Goal: Information Seeking & Learning: Learn about a topic

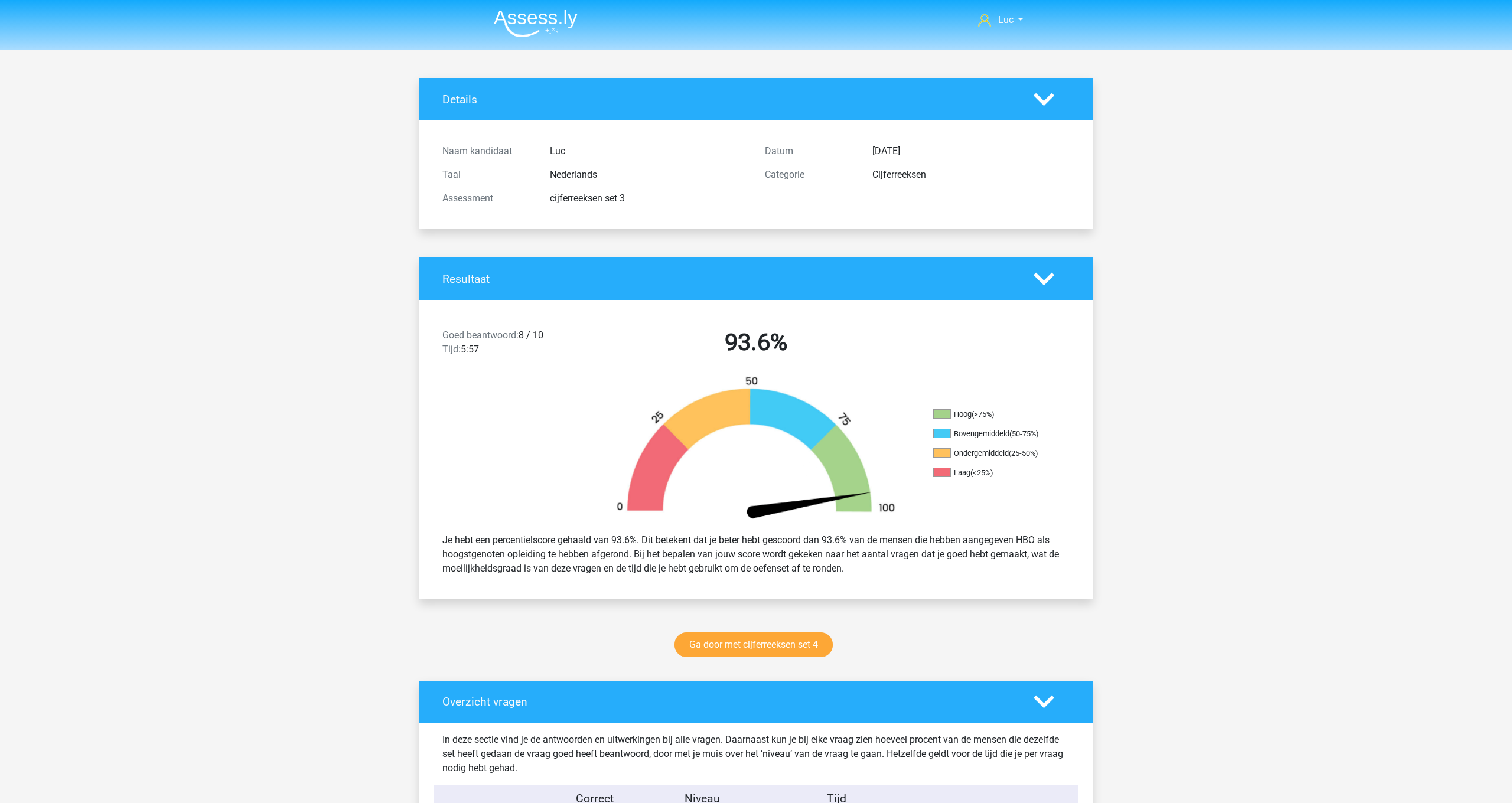
click at [545, 27] on img at bounding box center [535, 23] width 84 height 28
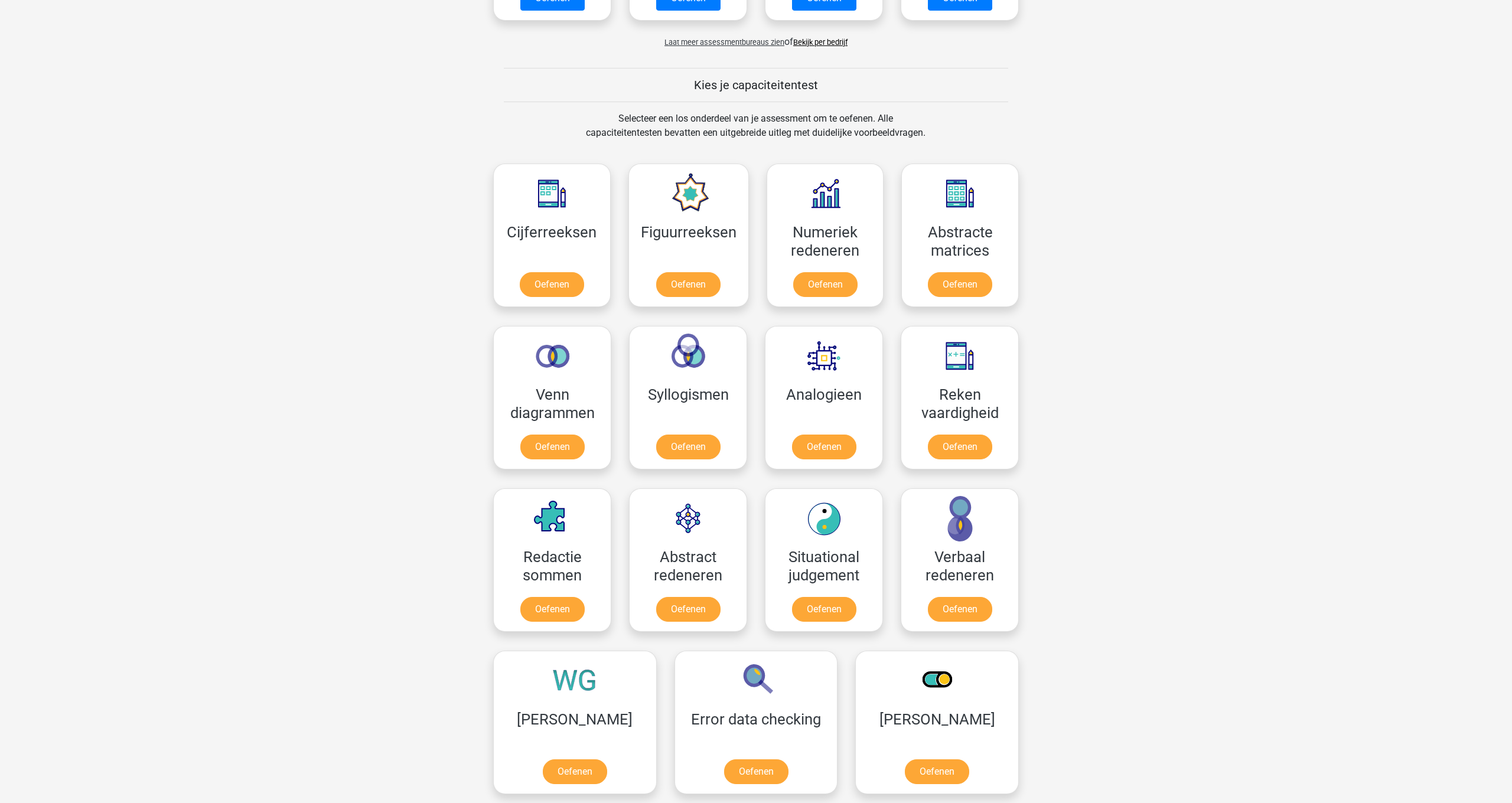
scroll to position [388, 0]
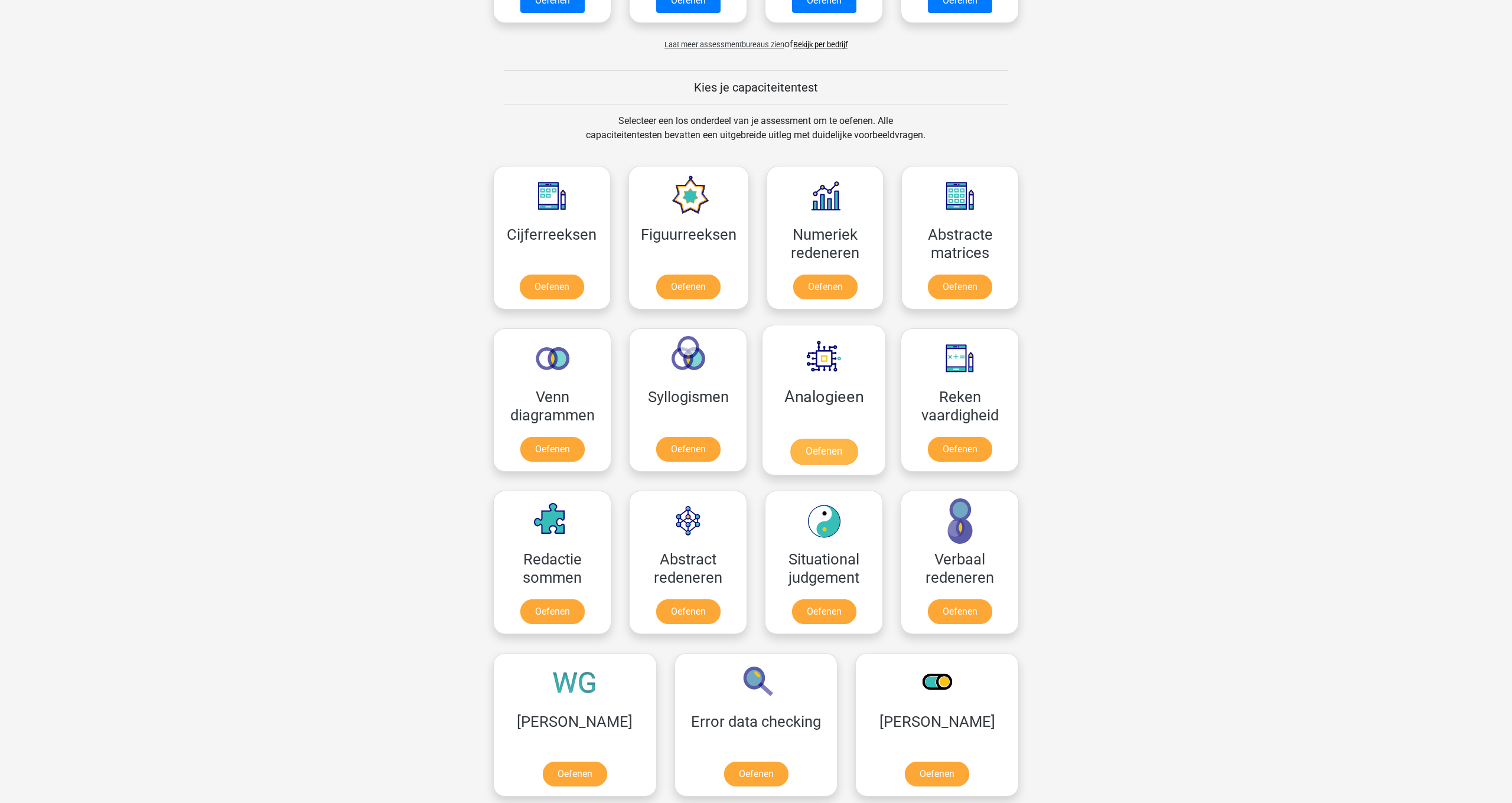
click at [825, 454] on link "Oefenen" at bounding box center [823, 452] width 67 height 26
click at [981, 601] on link "Oefenen" at bounding box center [960, 614] width 67 height 26
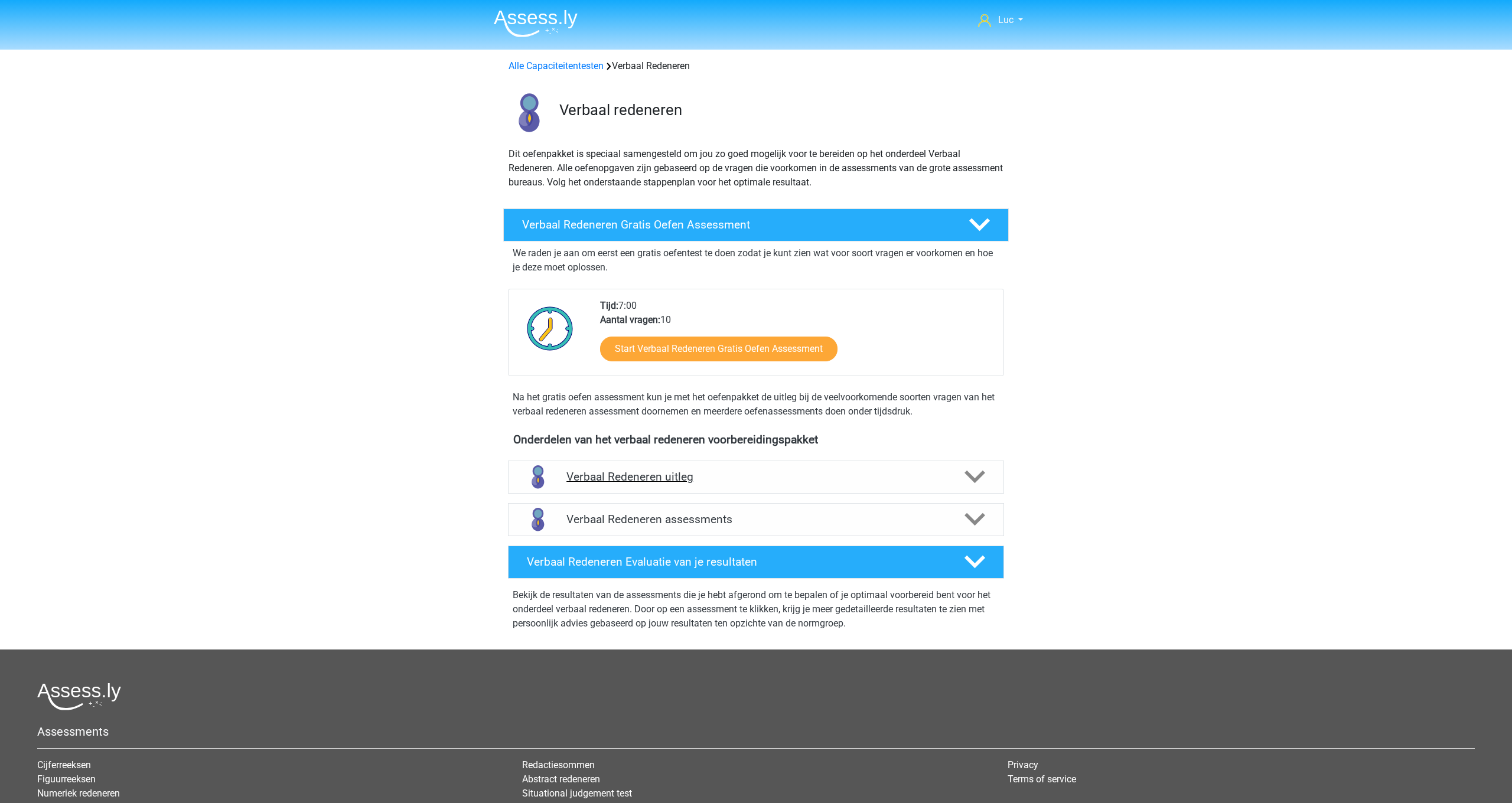
click at [970, 473] on icon at bounding box center [975, 477] width 20 height 20
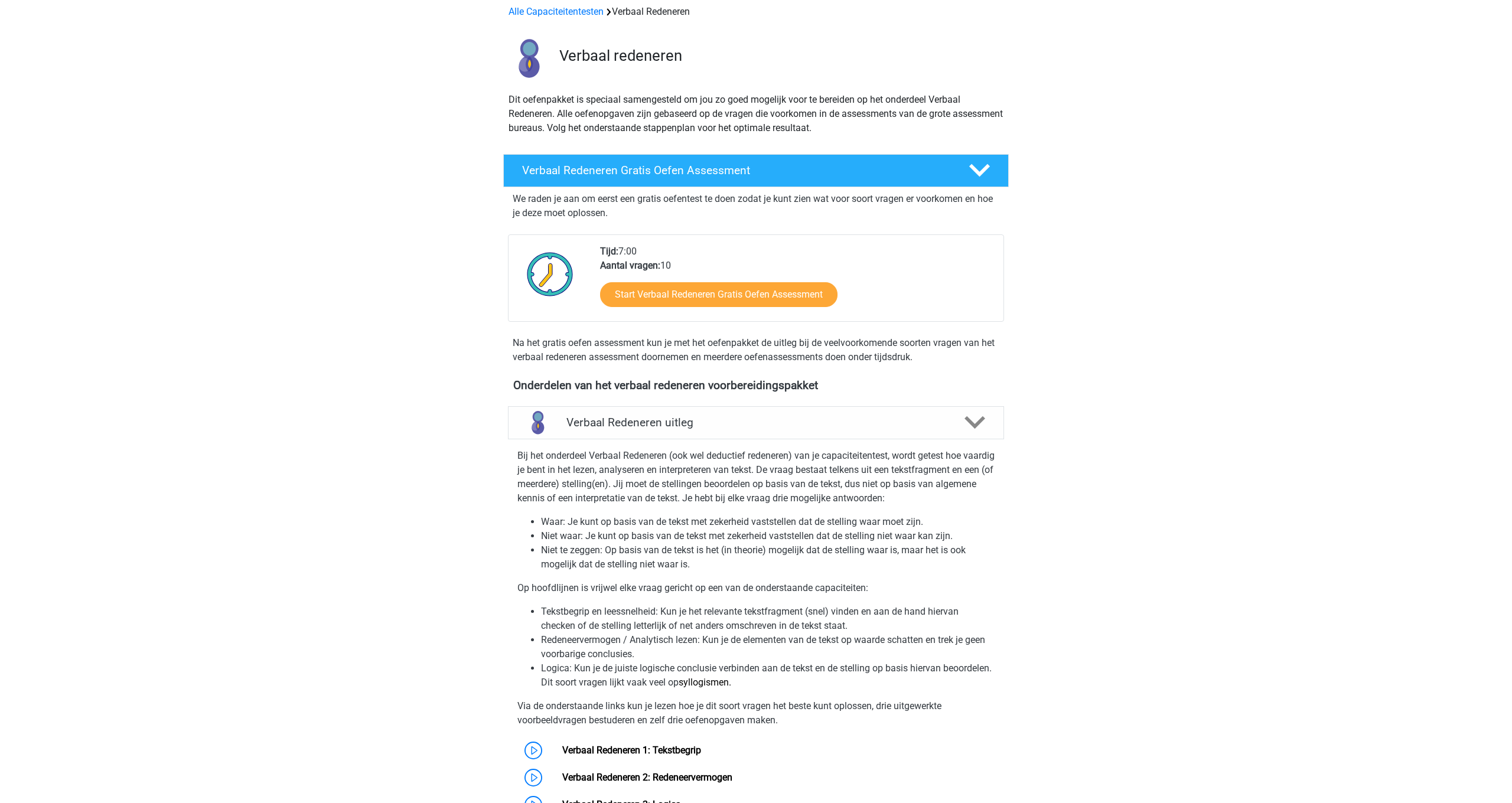
scroll to position [54, 0]
click at [556, 16] on link "Alle Capaciteitentesten" at bounding box center [556, 12] width 95 height 11
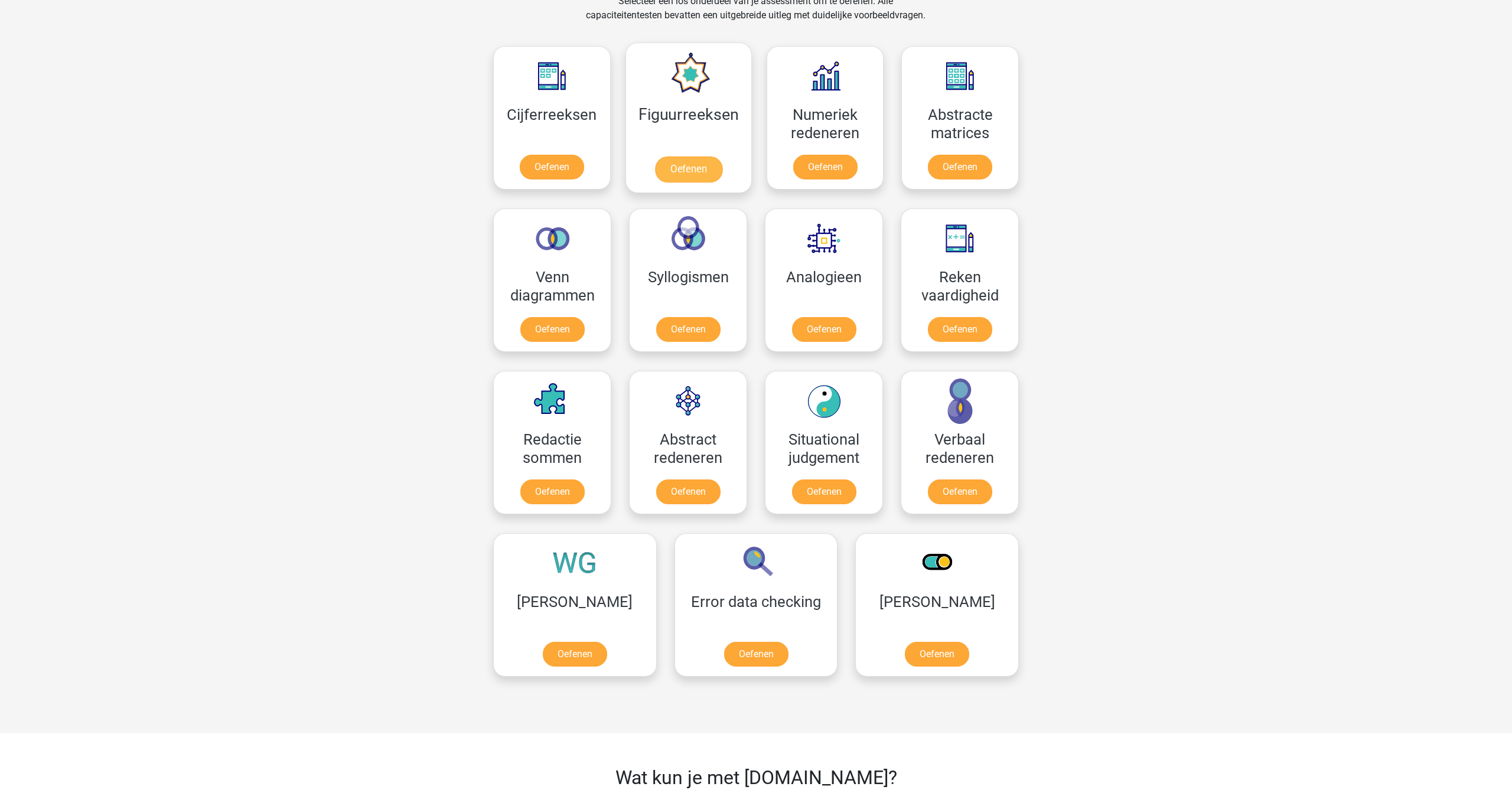
scroll to position [508, 0]
click at [697, 494] on link "Oefenen" at bounding box center [688, 494] width 67 height 26
click at [701, 339] on link "Oefenen" at bounding box center [688, 332] width 67 height 26
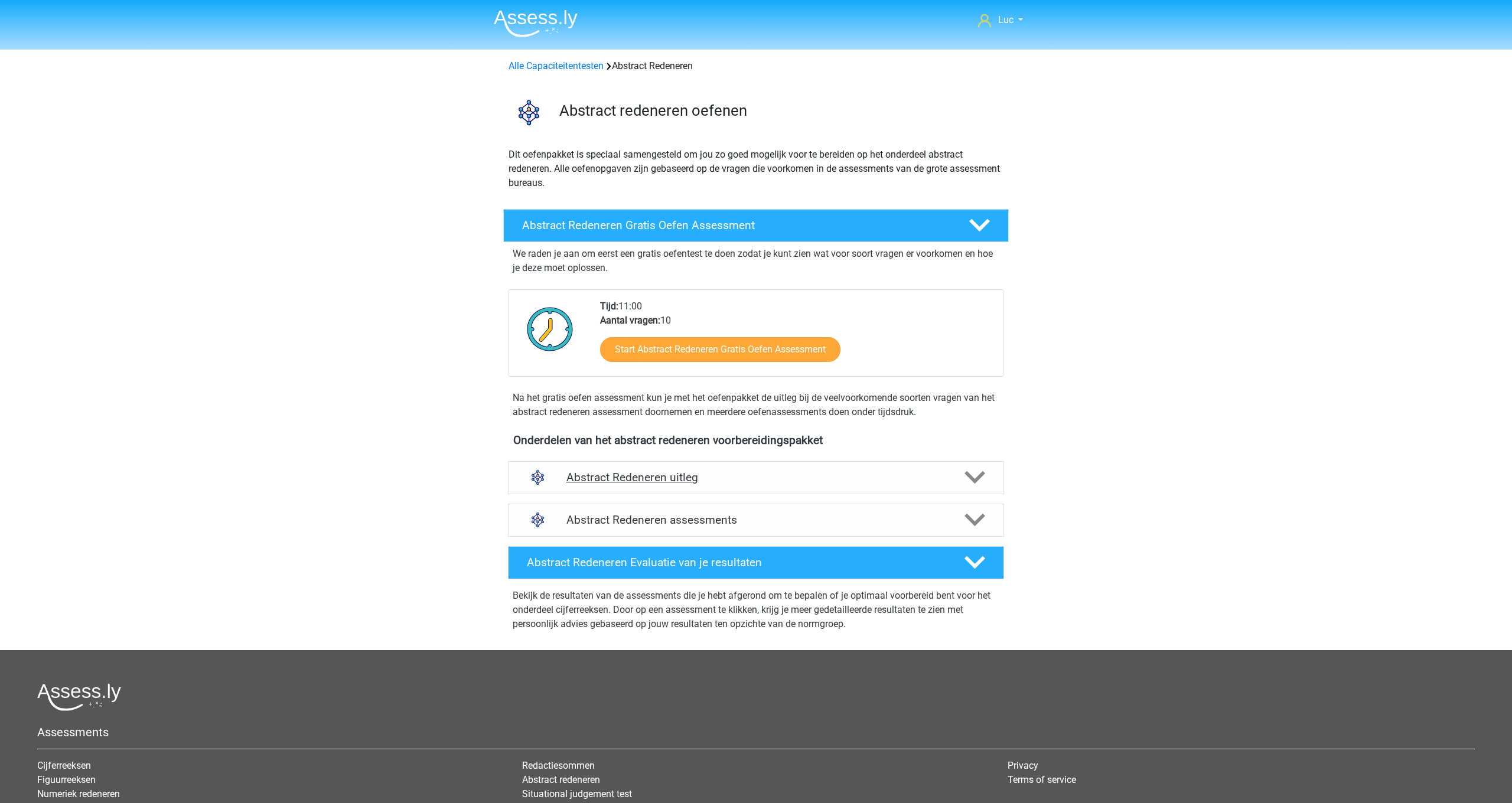
click at [664, 471] on h4 "Abstract Redeneren uitleg" at bounding box center [756, 477] width 379 height 14
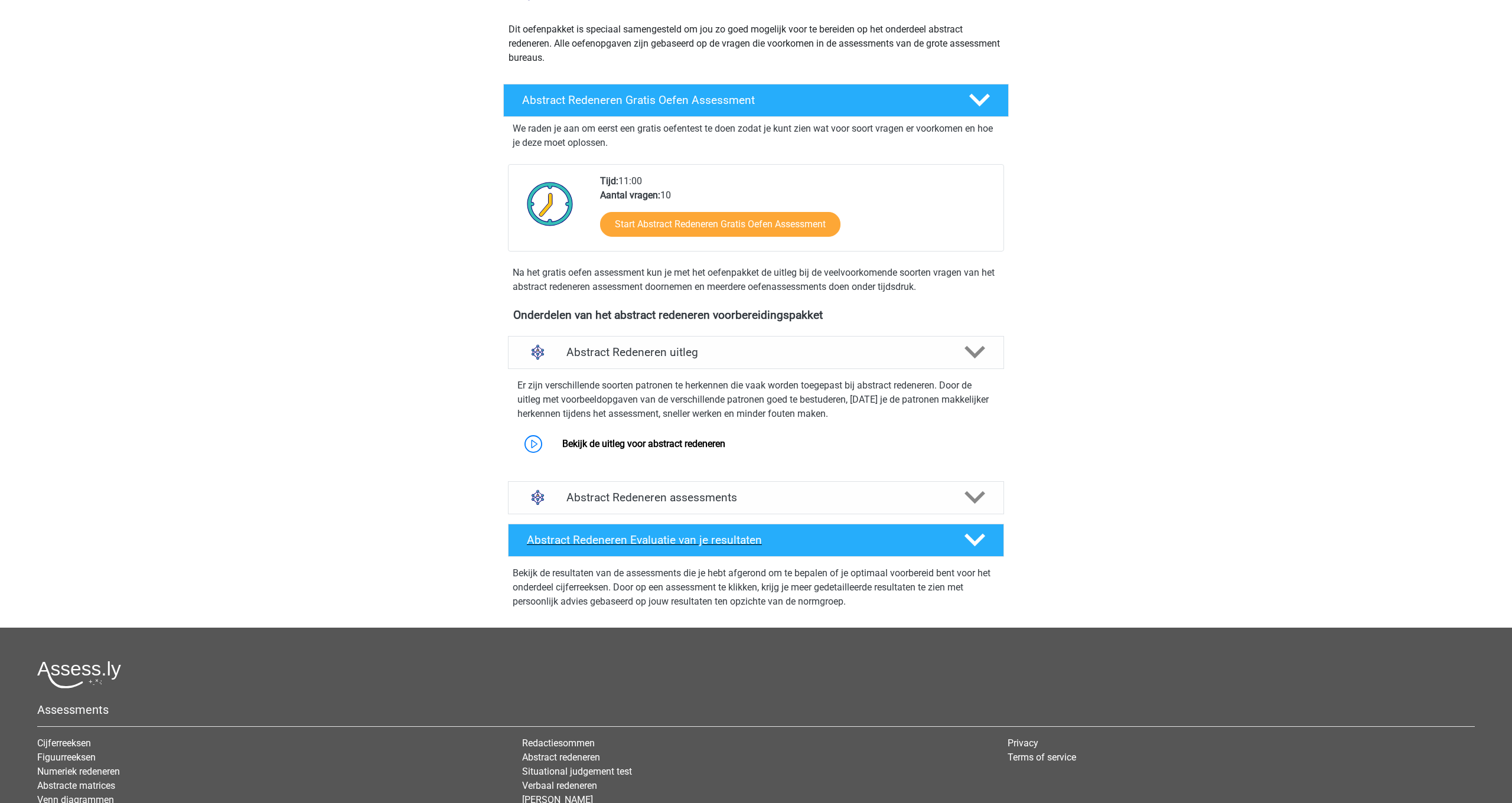
scroll to position [126, 0]
click at [717, 443] on link "Bekijk de uitleg voor abstract redeneren" at bounding box center [643, 443] width 163 height 11
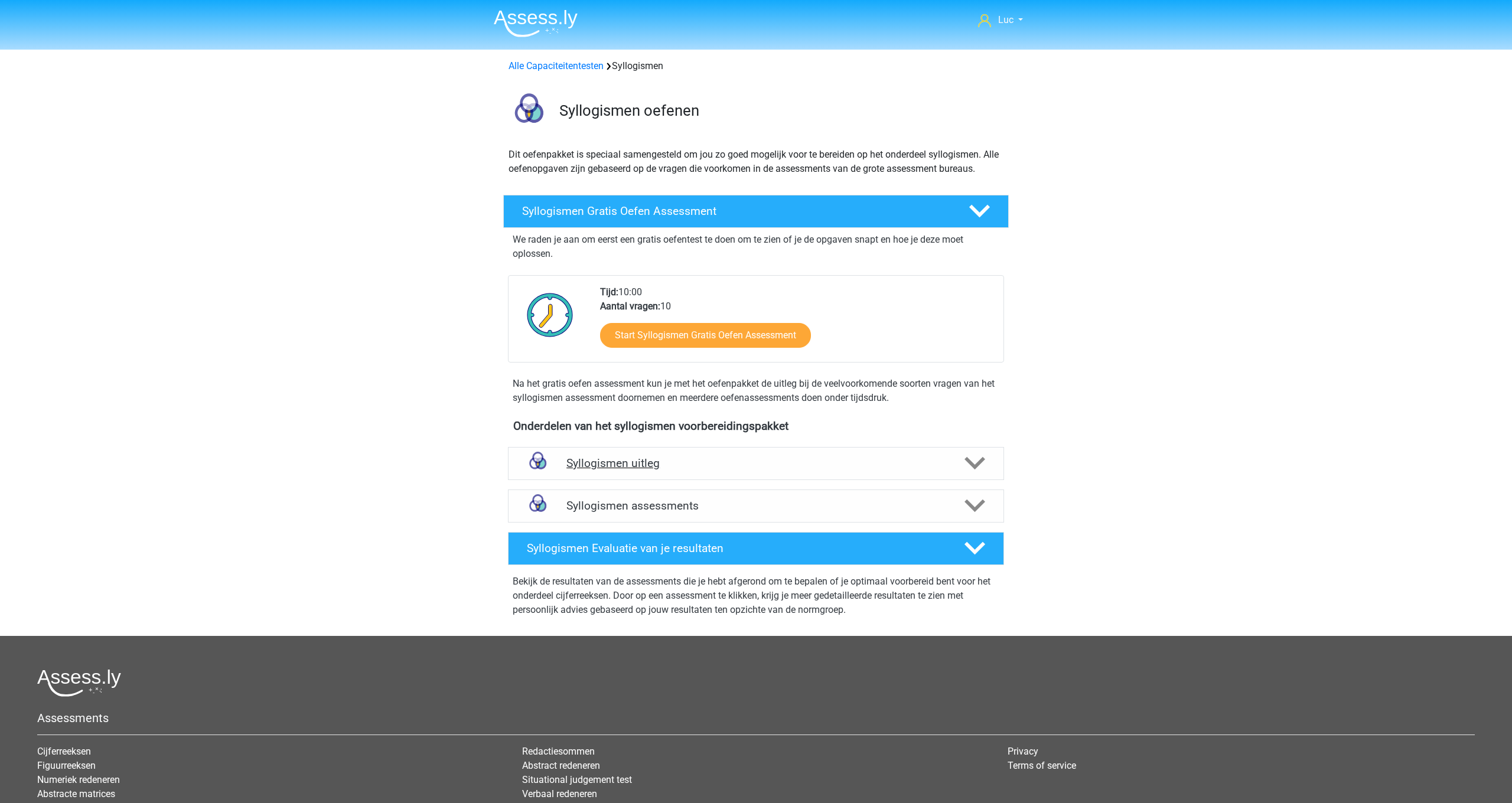
click at [633, 464] on h4 "Syllogismen uitleg" at bounding box center [756, 463] width 379 height 14
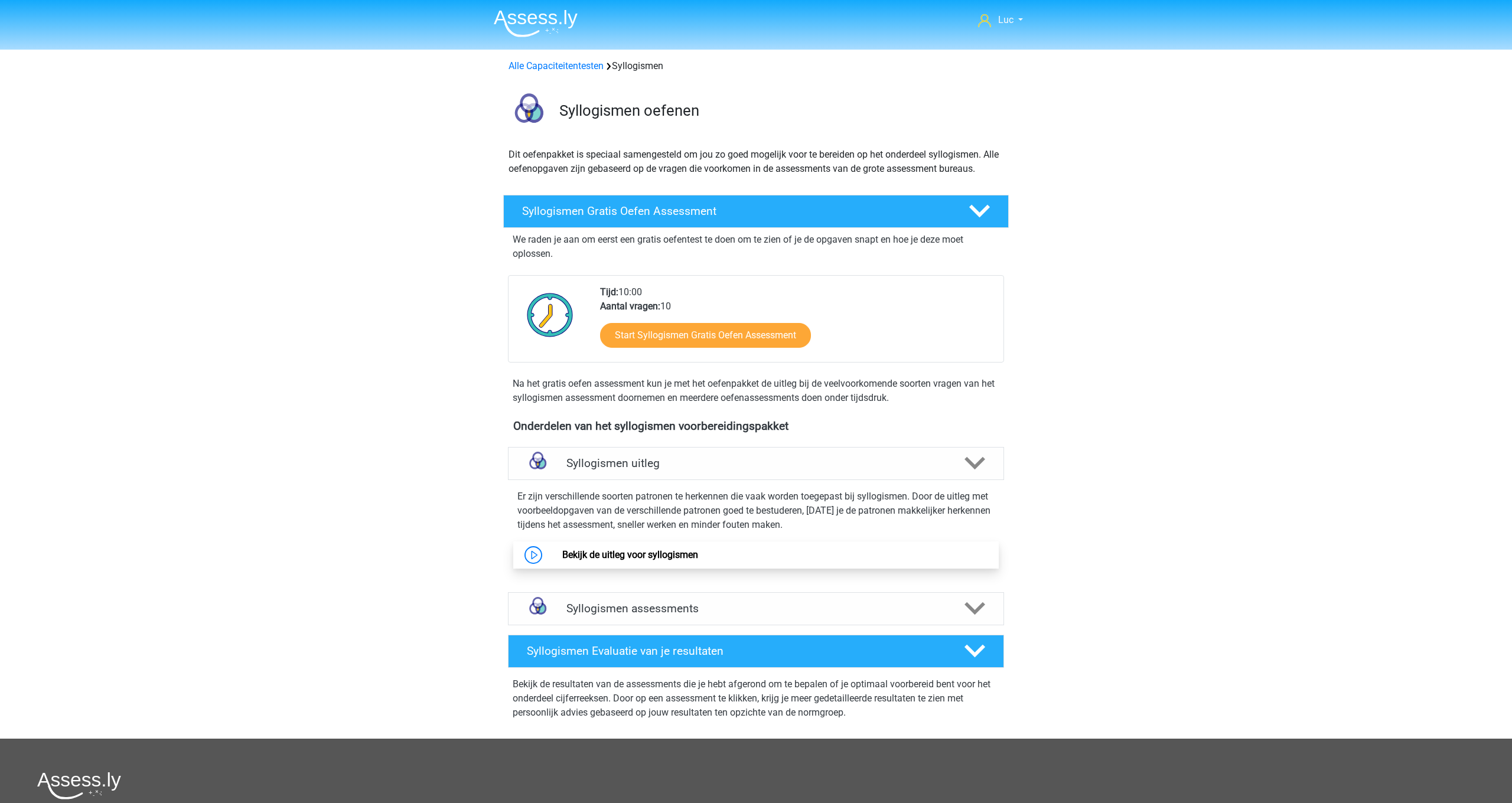
click at [626, 554] on link "Bekijk de uitleg voor syllogismen" at bounding box center [629, 554] width 136 height 11
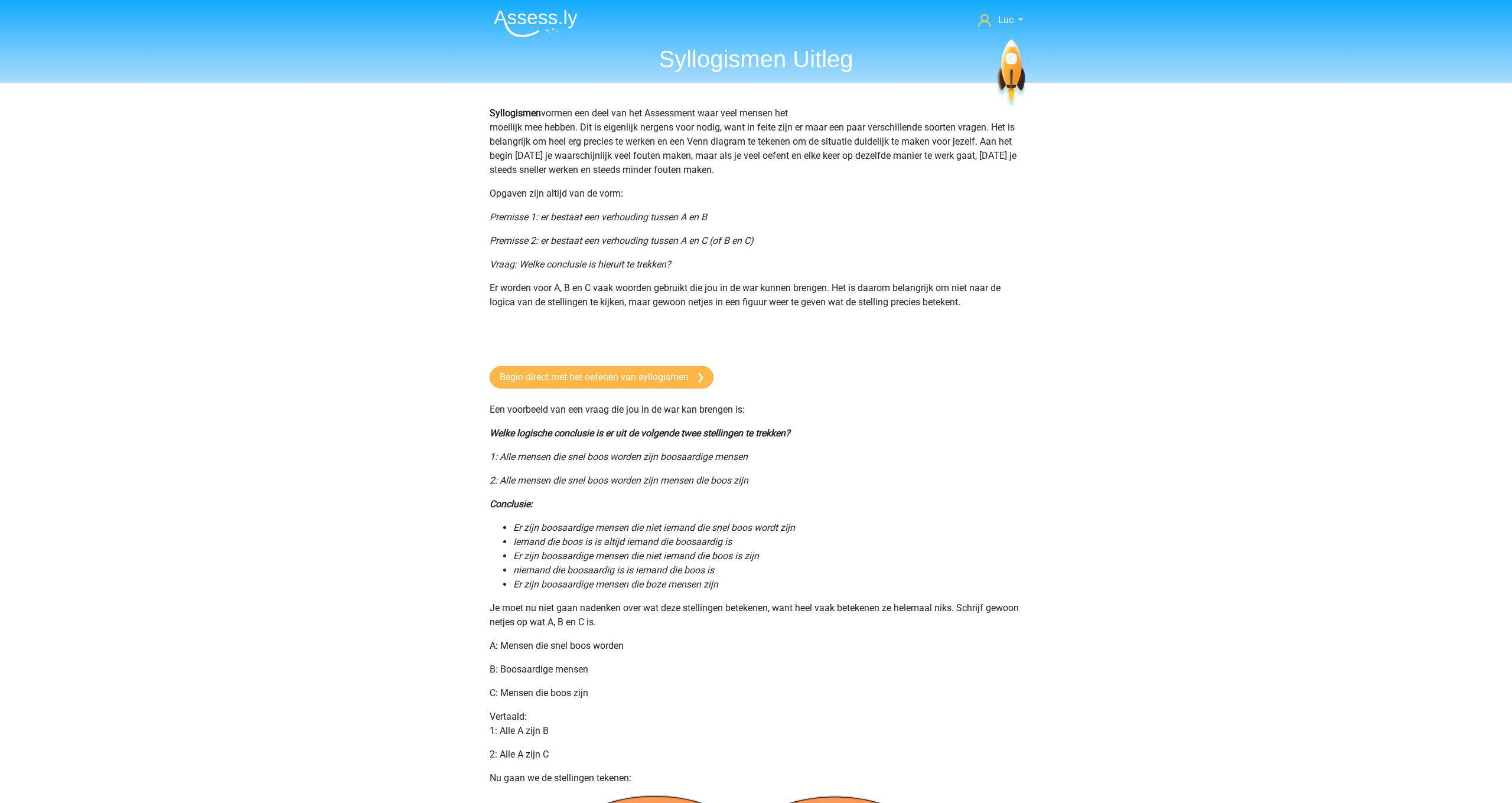
click at [649, 379] on link "Begin direct met het oefenen van syllogismen" at bounding box center [601, 377] width 224 height 22
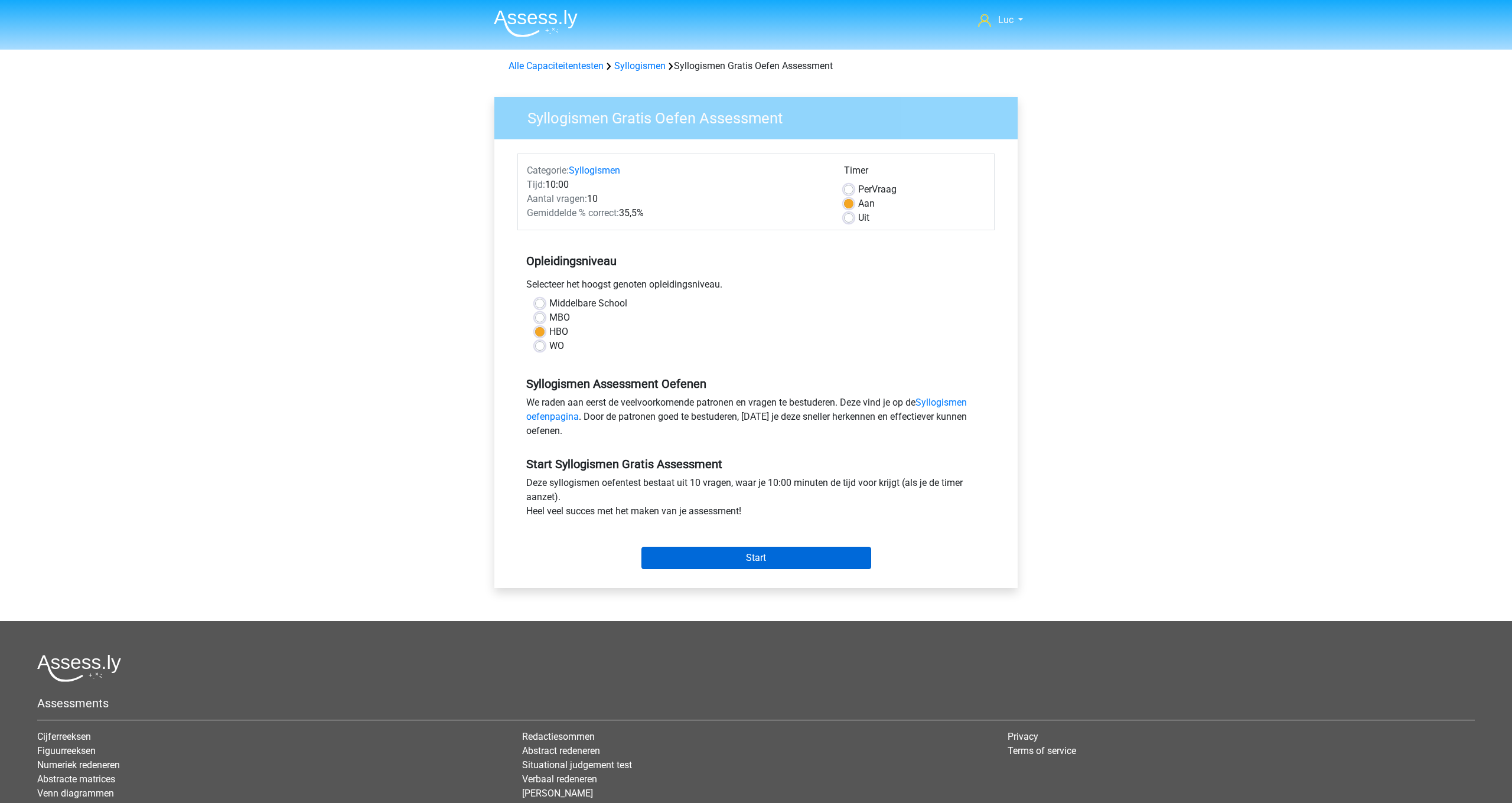
scroll to position [2, 1]
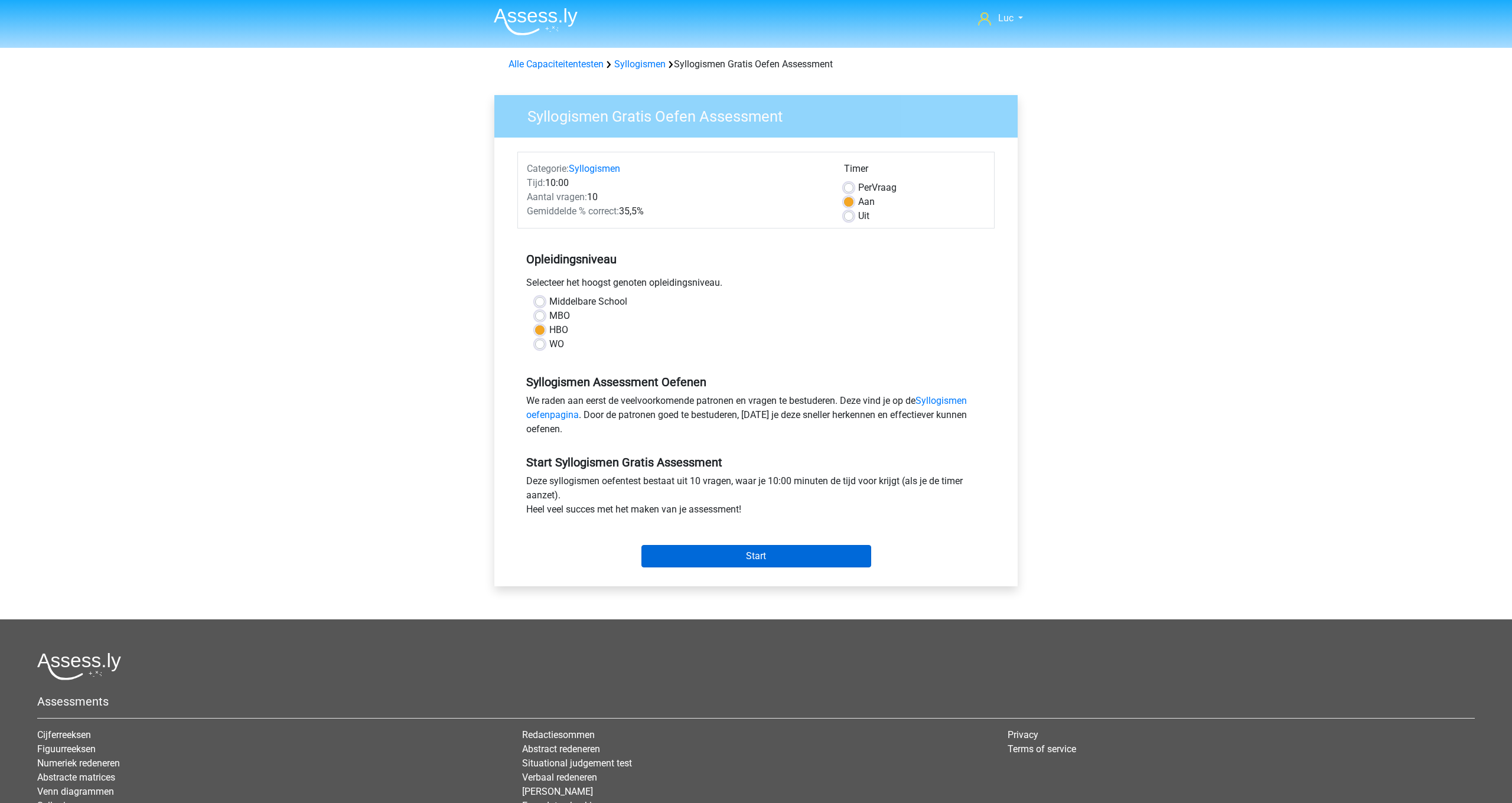
click at [798, 554] on input "Start" at bounding box center [756, 556] width 230 height 22
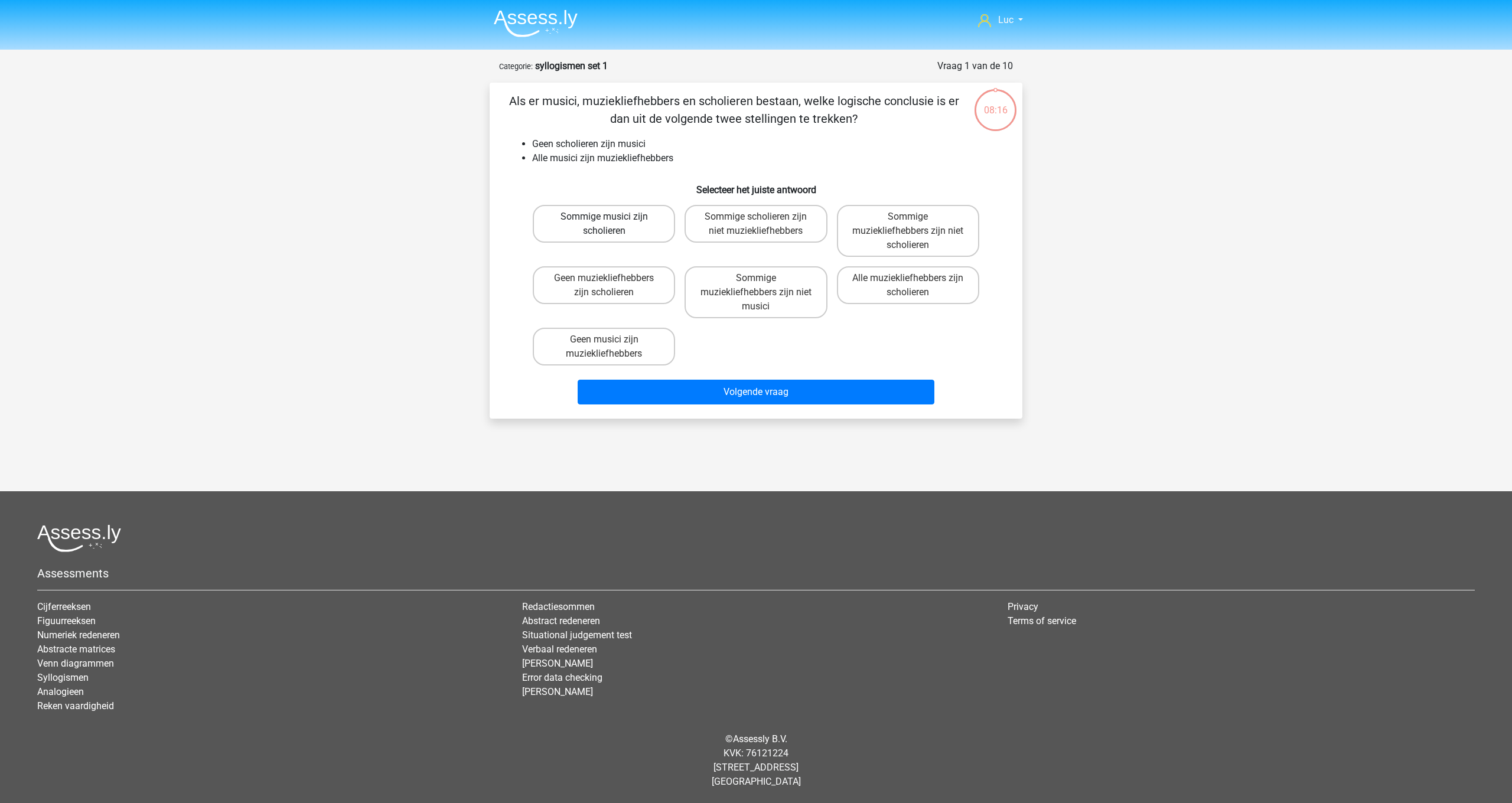
click at [611, 223] on label "Sommige musici zijn scholieren" at bounding box center [603, 223] width 142 height 37
click at [611, 223] on input "Sommige musici zijn scholieren" at bounding box center [608, 220] width 7 height 7
radio input "true"
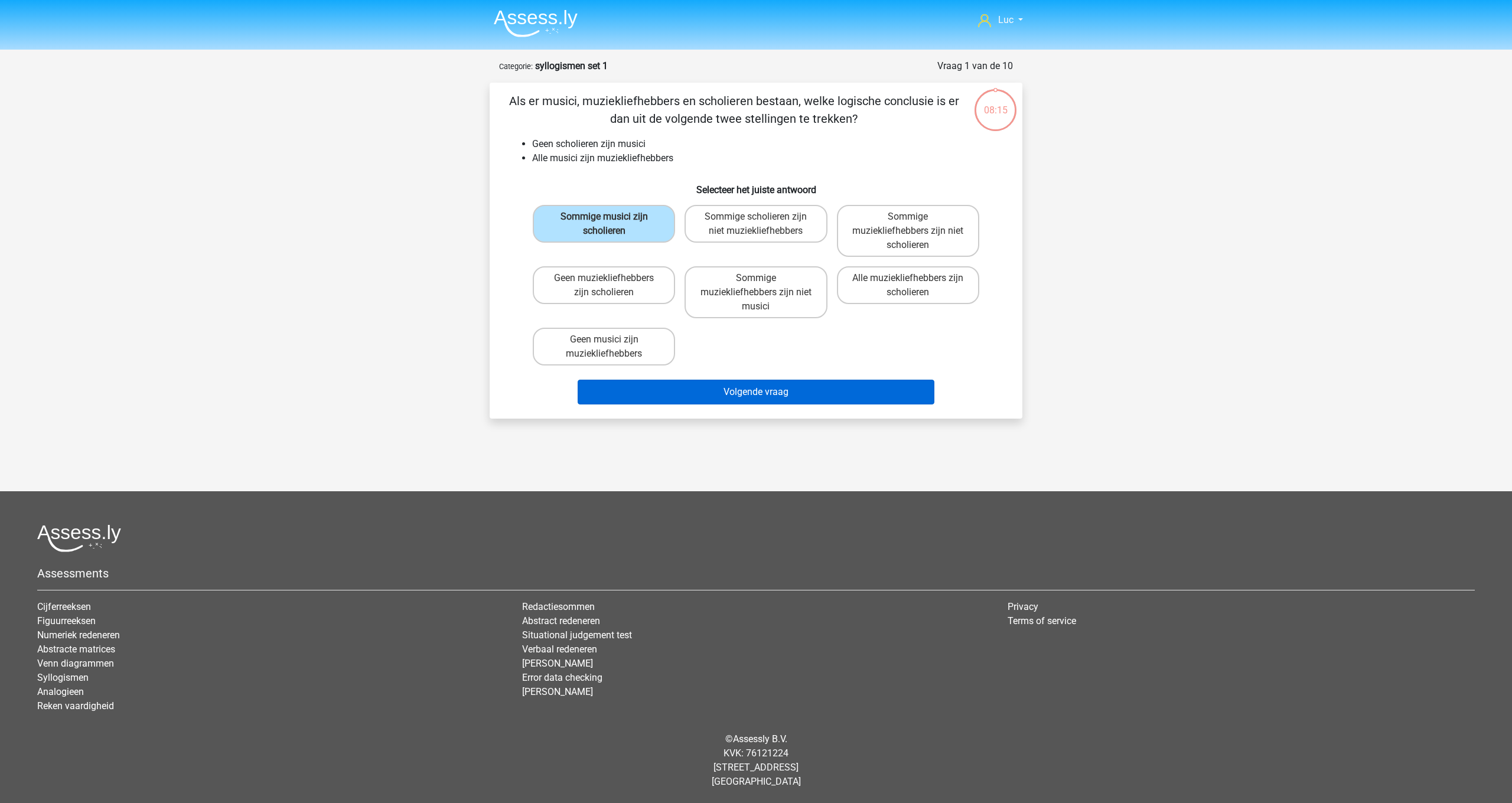
click at [743, 393] on button "Volgende vraag" at bounding box center [756, 392] width 358 height 25
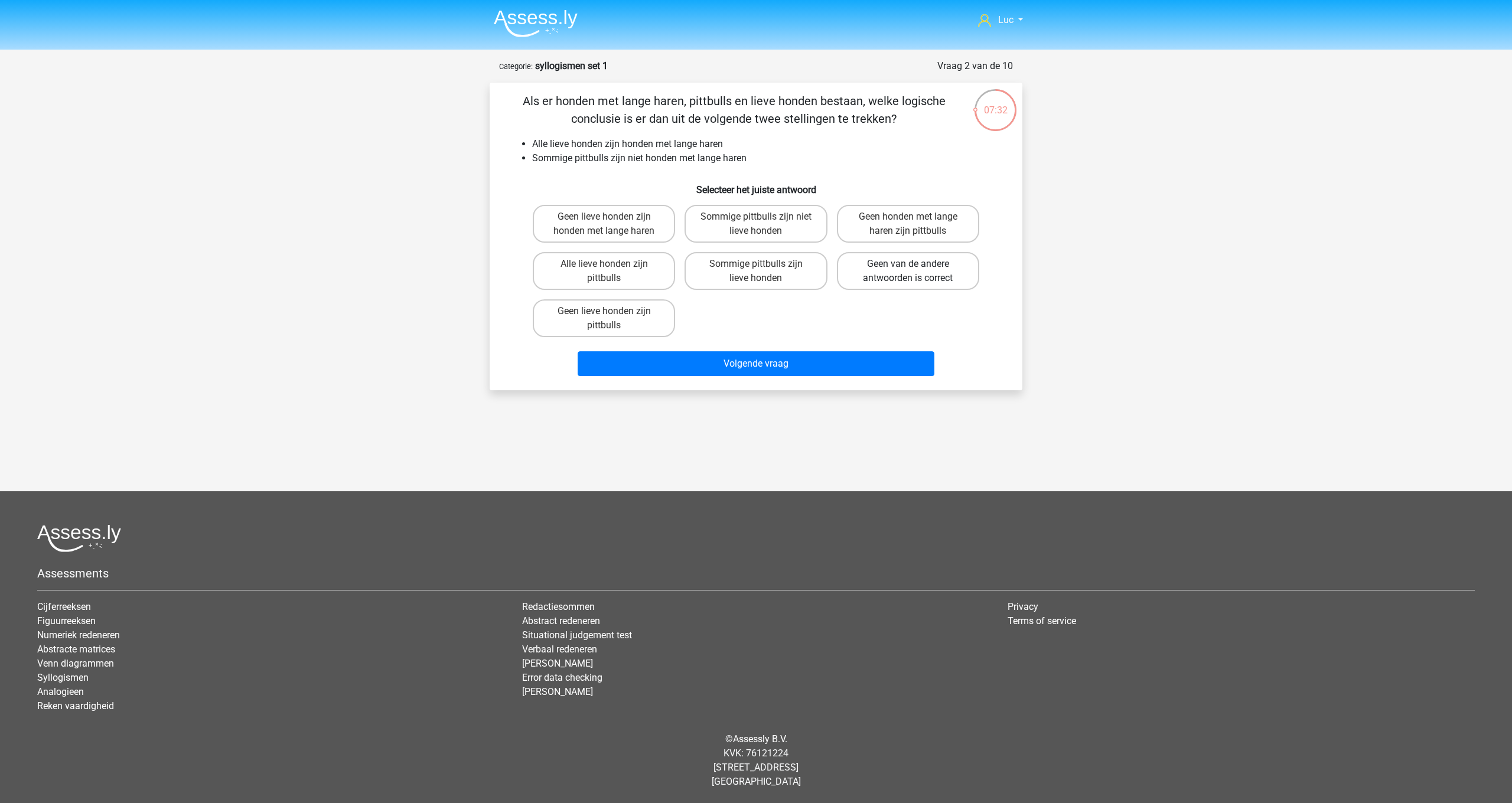
click at [915, 273] on label "Geen van de andere antwoorden is correct" at bounding box center [908, 270] width 142 height 37
click at [915, 272] on input "Geen van de andere antwoorden is correct" at bounding box center [911, 268] width 7 height 7
radio input "true"
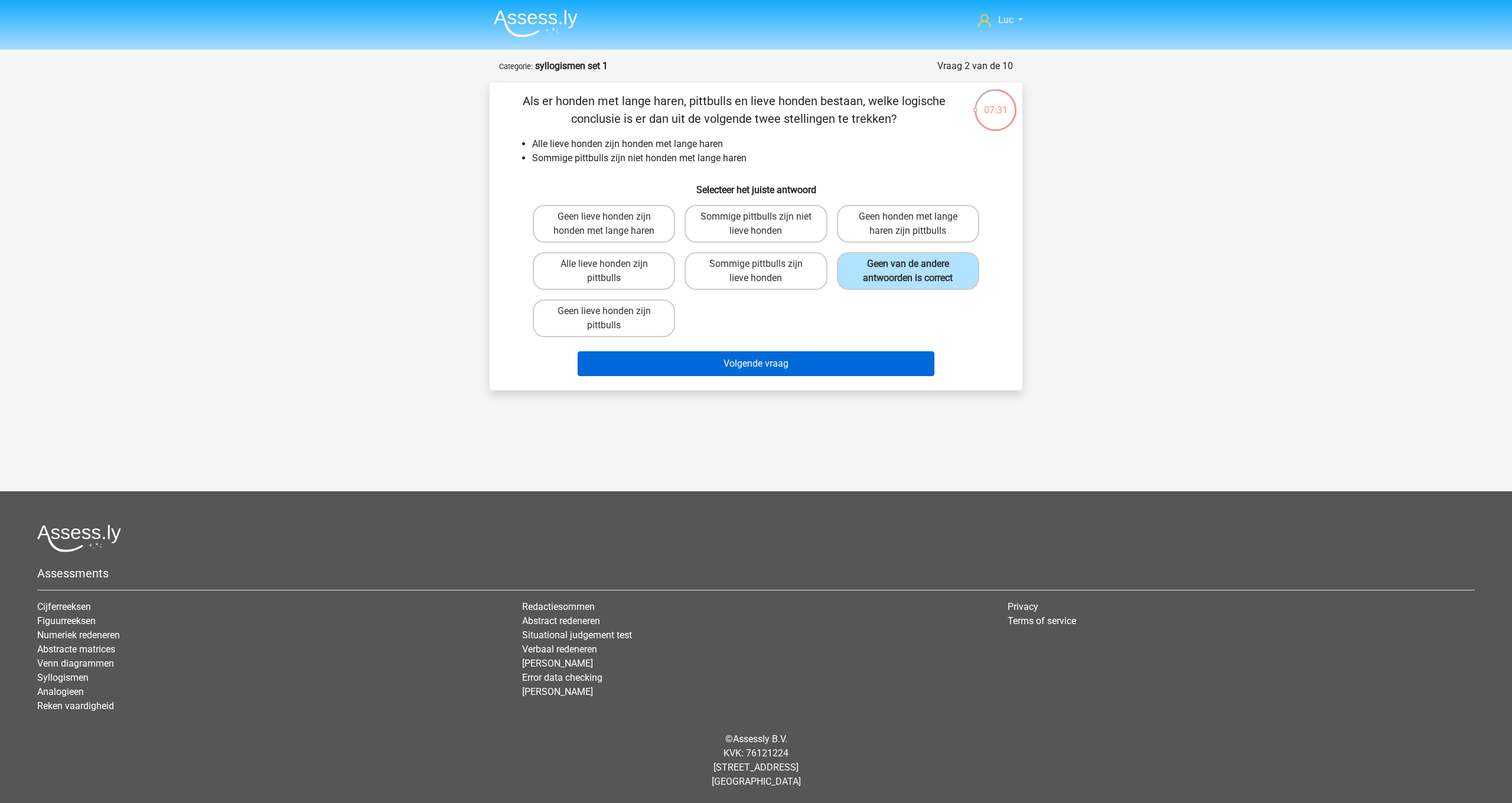
click at [891, 362] on button "Volgende vraag" at bounding box center [756, 364] width 358 height 25
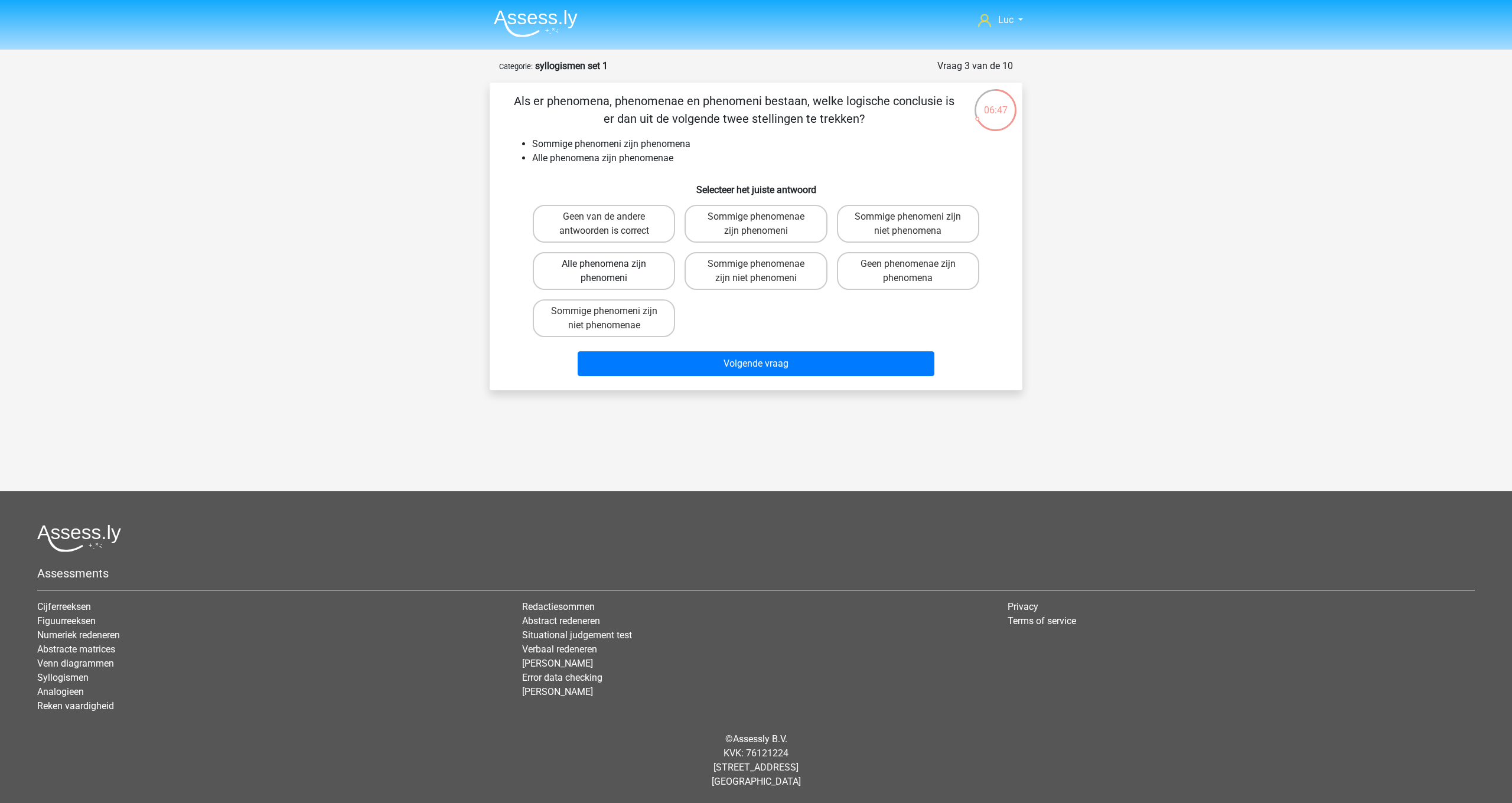
click at [649, 274] on label "Alle phenomena zijn phenomeni" at bounding box center [603, 270] width 142 height 37
click at [612, 272] on input "Alle phenomena zijn phenomeni" at bounding box center [608, 268] width 7 height 7
radio input "true"
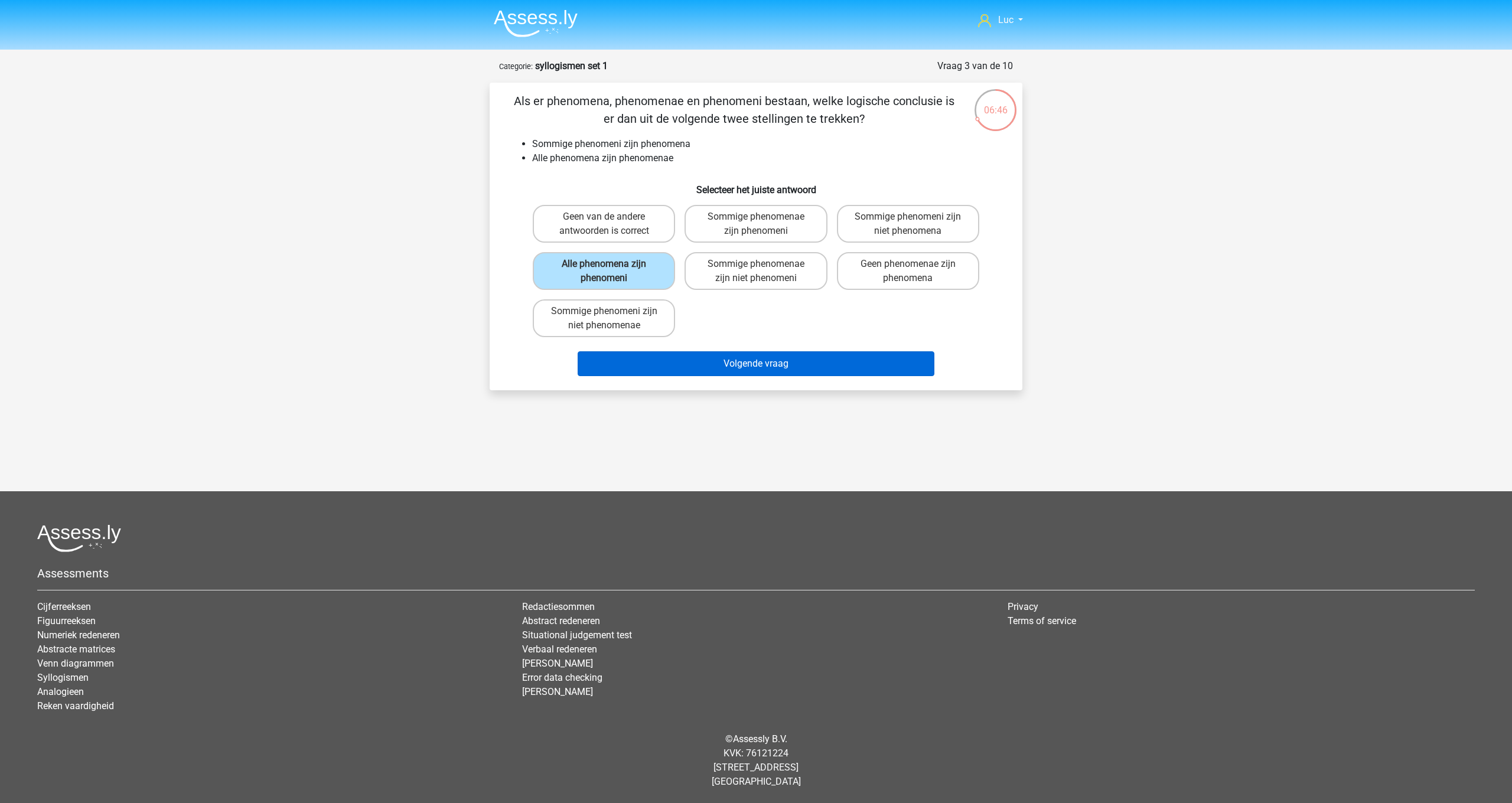
click at [780, 366] on button "Volgende vraag" at bounding box center [756, 364] width 358 height 25
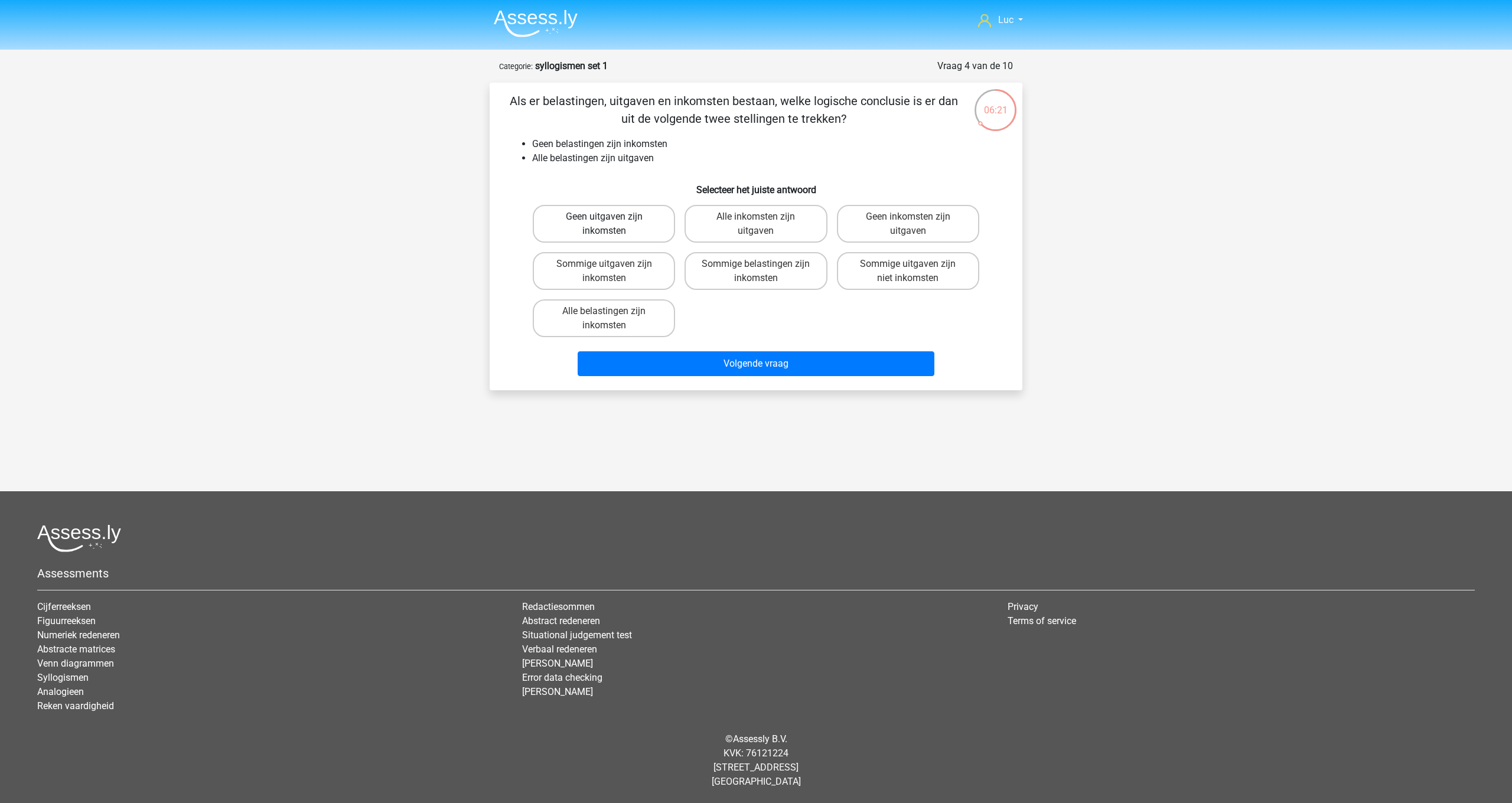
scroll to position [0, 1]
click at [633, 229] on label "Geen uitgaven zijn inkomsten" at bounding box center [603, 223] width 142 height 37
click at [612, 224] on input "Geen uitgaven zijn inkomsten" at bounding box center [608, 220] width 7 height 7
radio input "true"
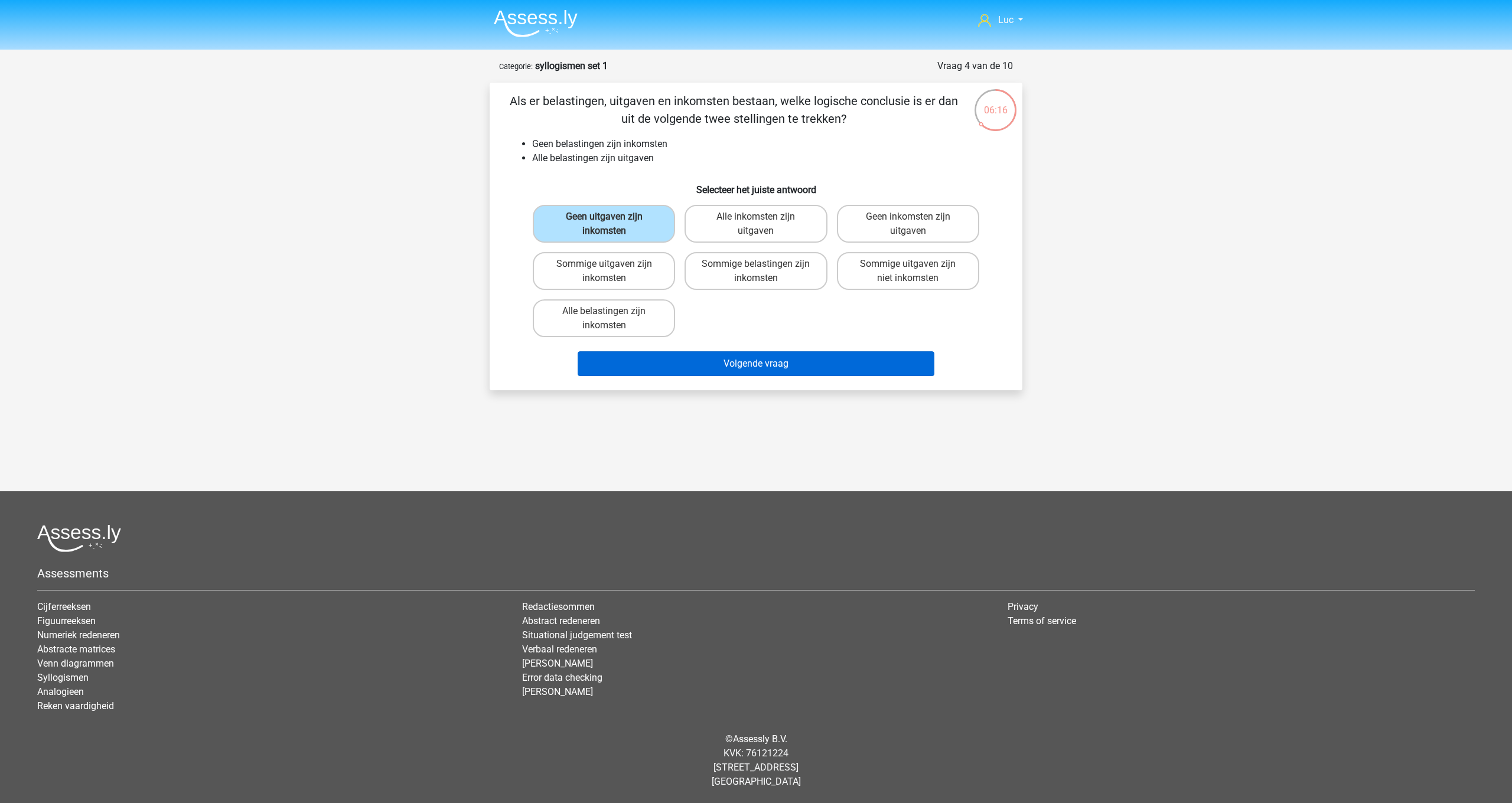
click at [723, 358] on button "Volgende vraag" at bounding box center [756, 364] width 358 height 25
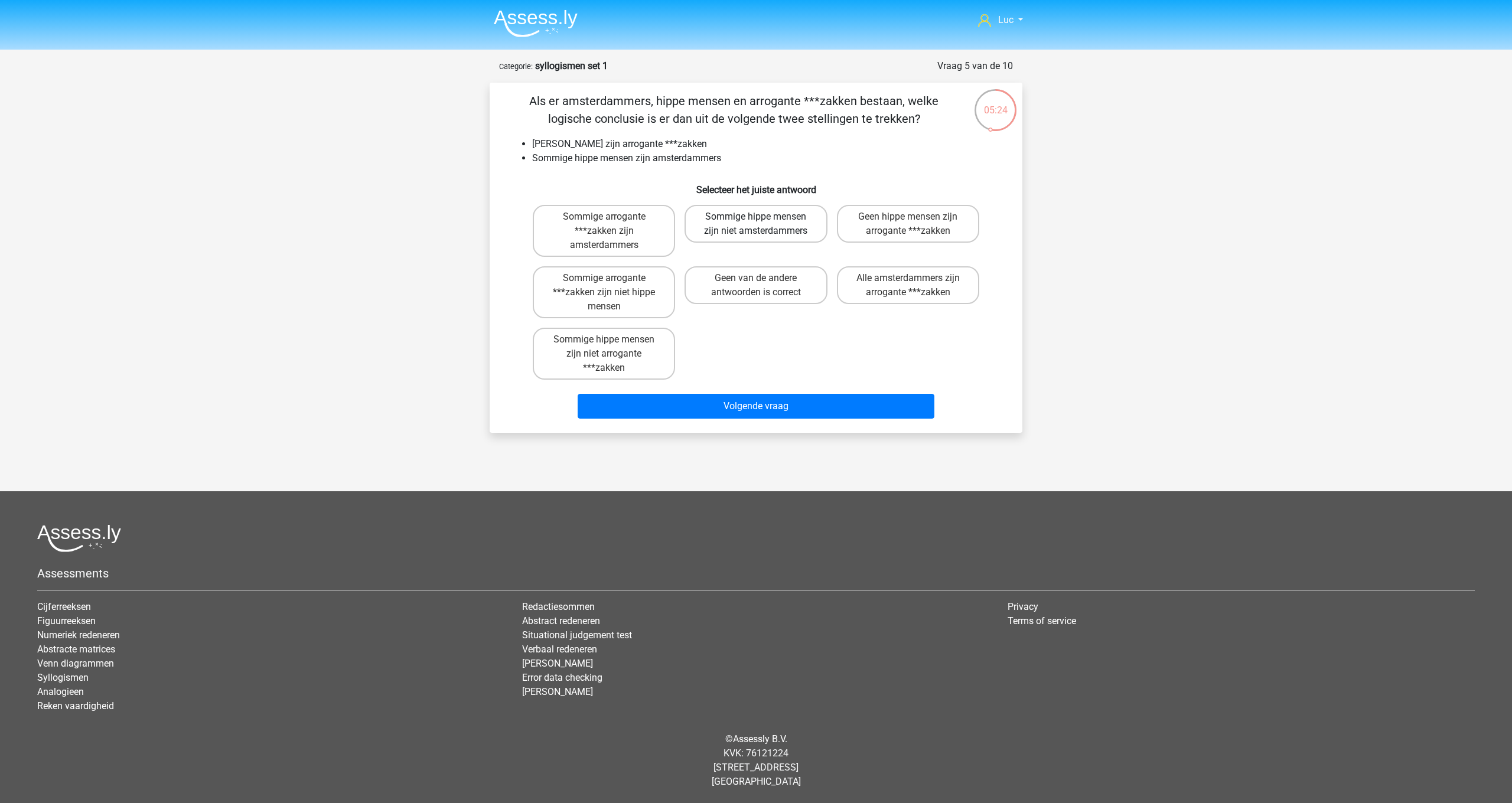
click at [733, 236] on label "Sommige hippe mensen zijn niet amsterdammers" at bounding box center [755, 223] width 142 height 37
click at [756, 224] on input "Sommige hippe mensen zijn niet amsterdammers" at bounding box center [759, 220] width 7 height 7
radio input "true"
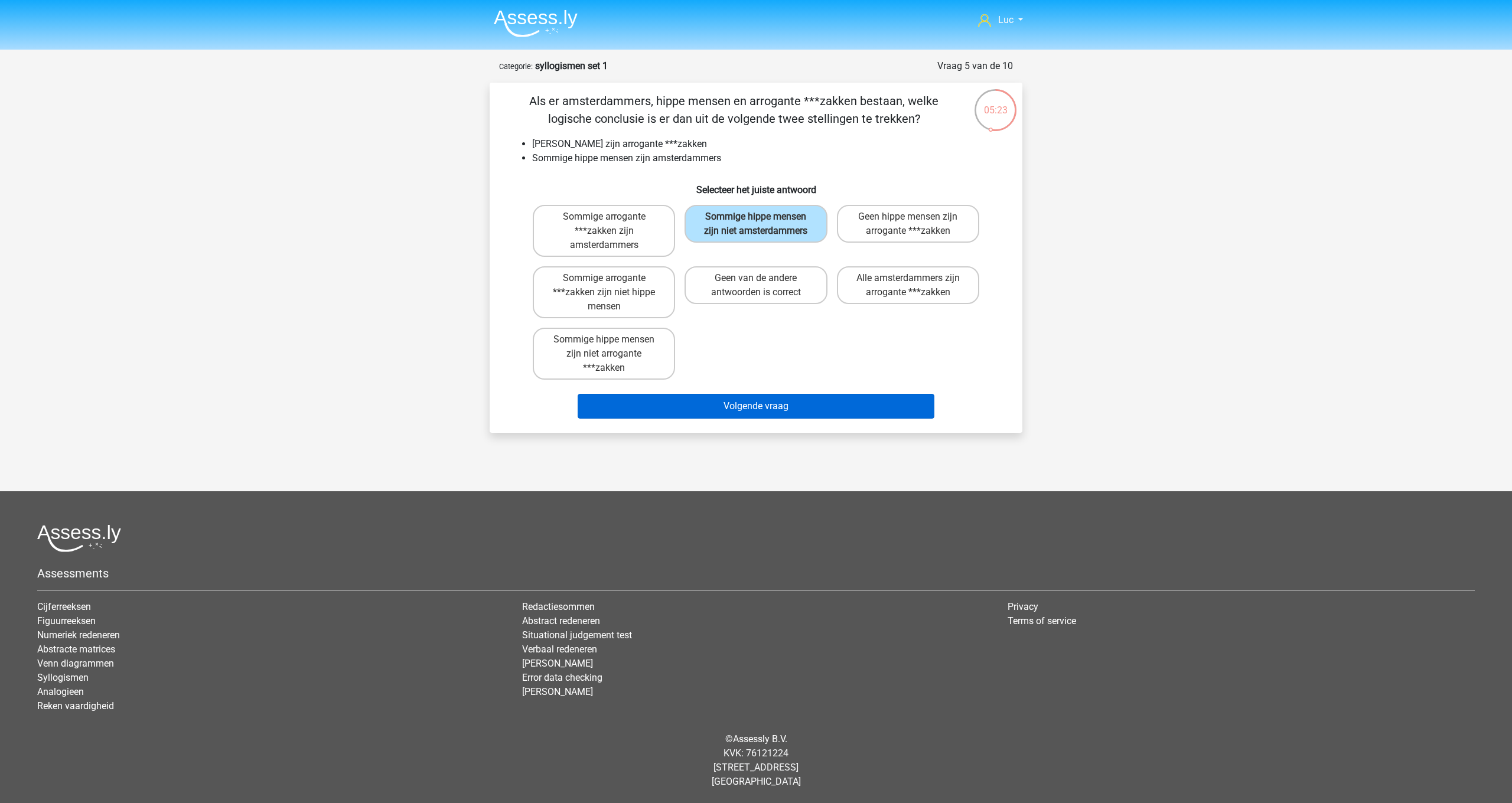
click at [767, 408] on button "Volgende vraag" at bounding box center [756, 406] width 358 height 25
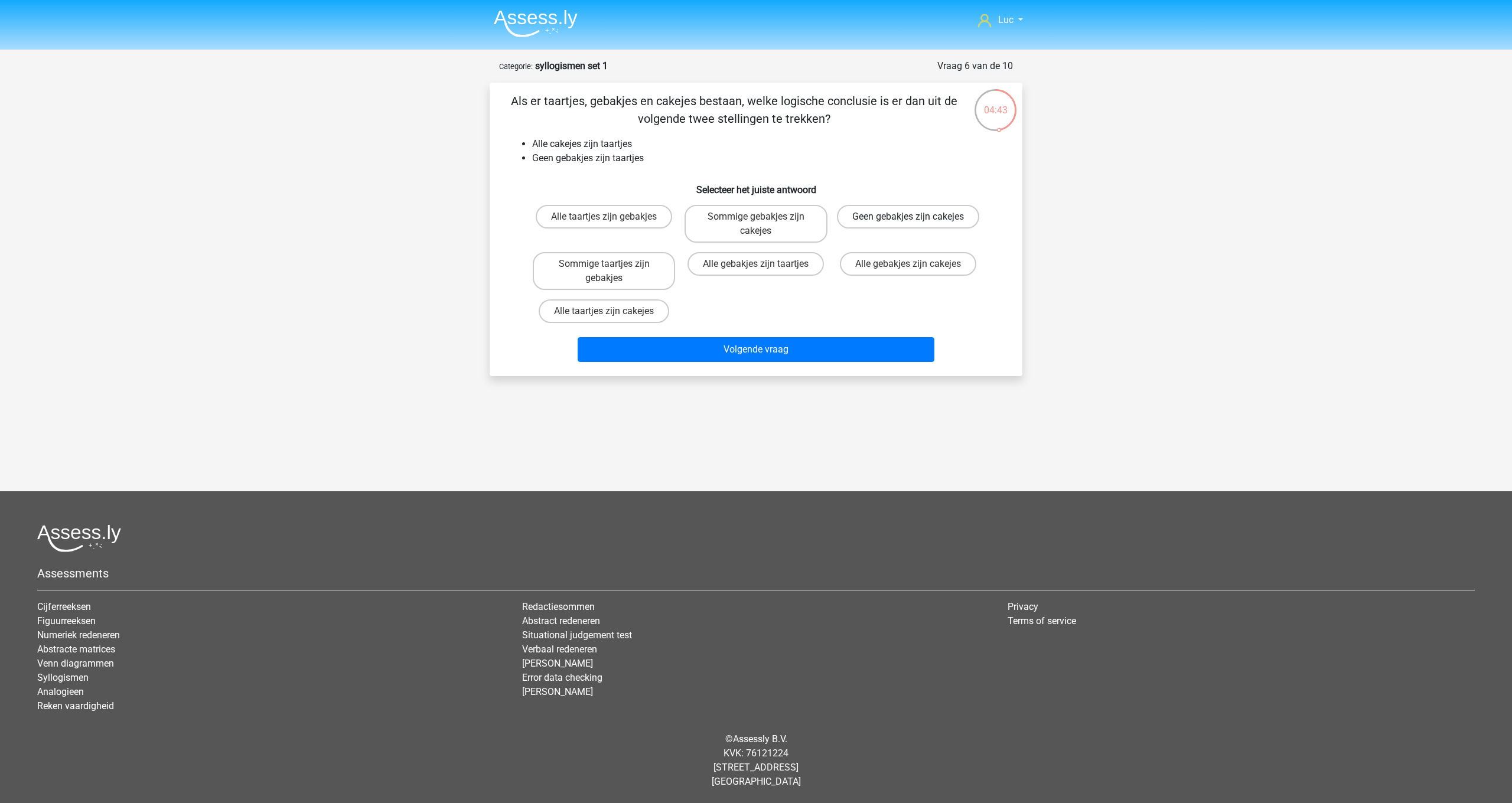
click at [866, 221] on label "Geen gebakjes zijn cakejes" at bounding box center [908, 217] width 142 height 24
click at [908, 221] on input "Geen gebakjes zijn cakejes" at bounding box center [911, 220] width 7 height 7
radio input "true"
click at [856, 345] on button "Volgende vraag" at bounding box center [756, 349] width 358 height 25
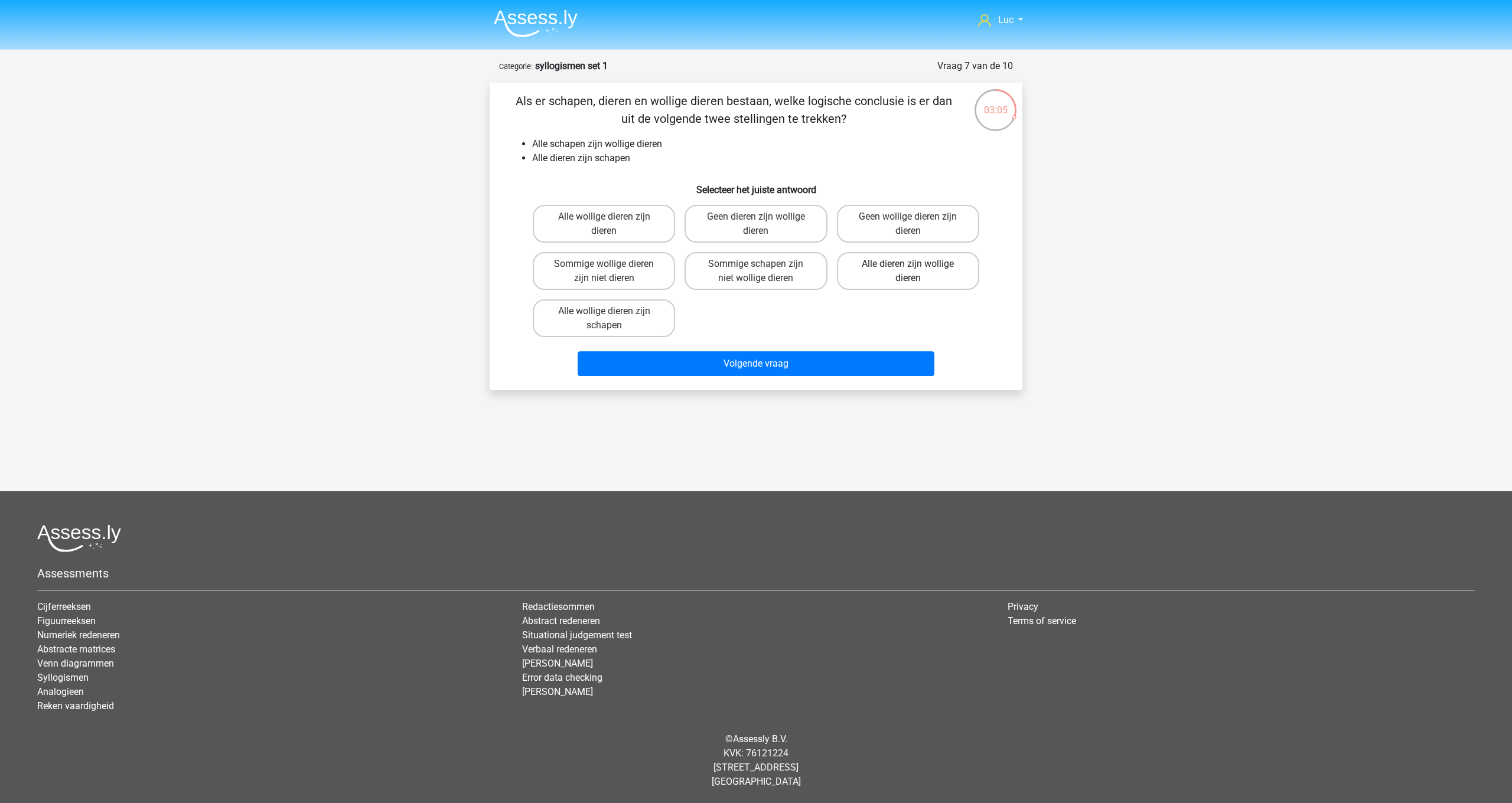
click at [902, 270] on label "Alle dieren zijn wollige dieren" at bounding box center [908, 270] width 142 height 37
click at [908, 270] on input "Alle dieren zijn wollige dieren" at bounding box center [911, 268] width 7 height 7
radio input "true"
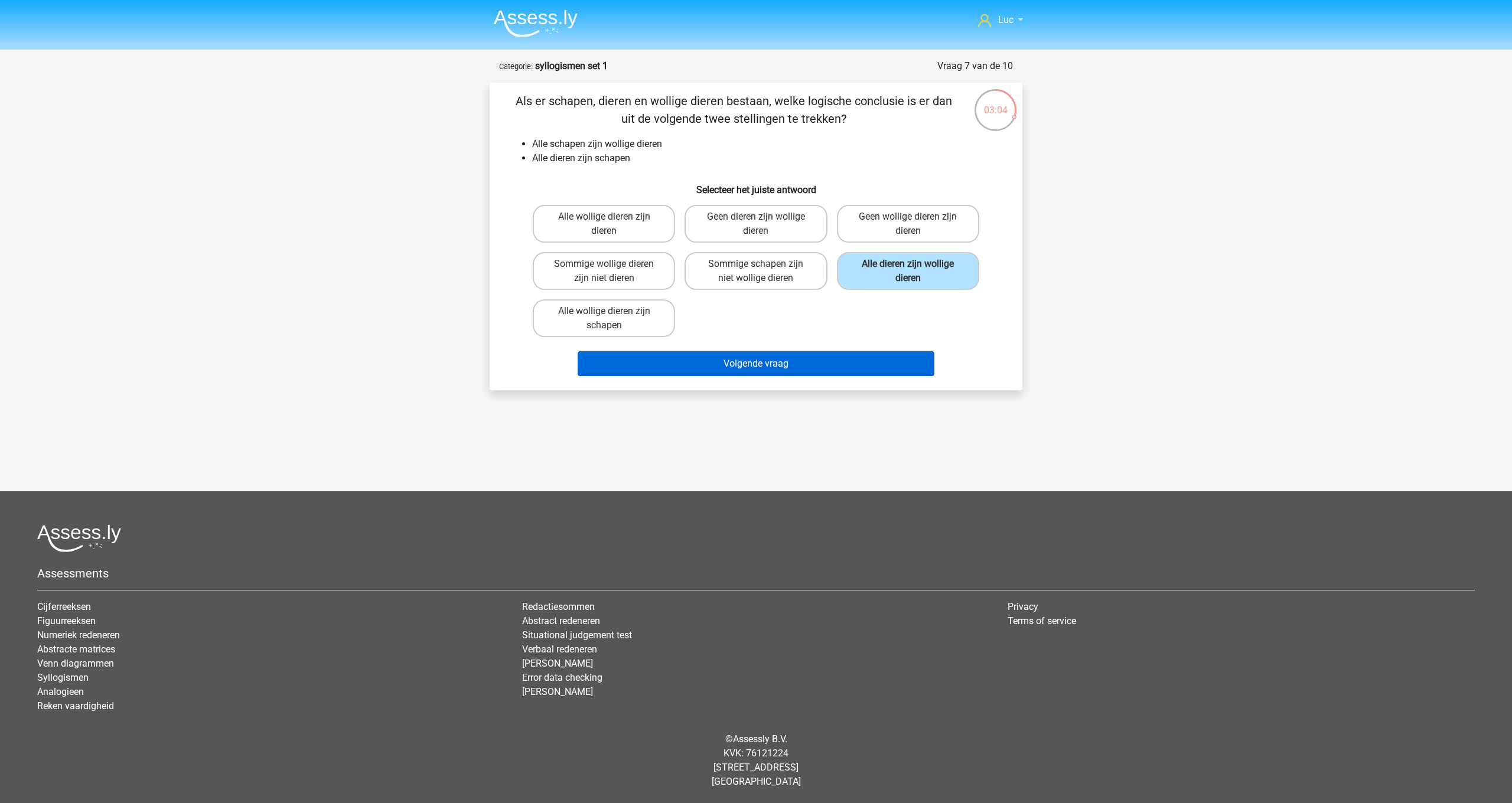
click at [892, 361] on button "Volgende vraag" at bounding box center [756, 364] width 358 height 25
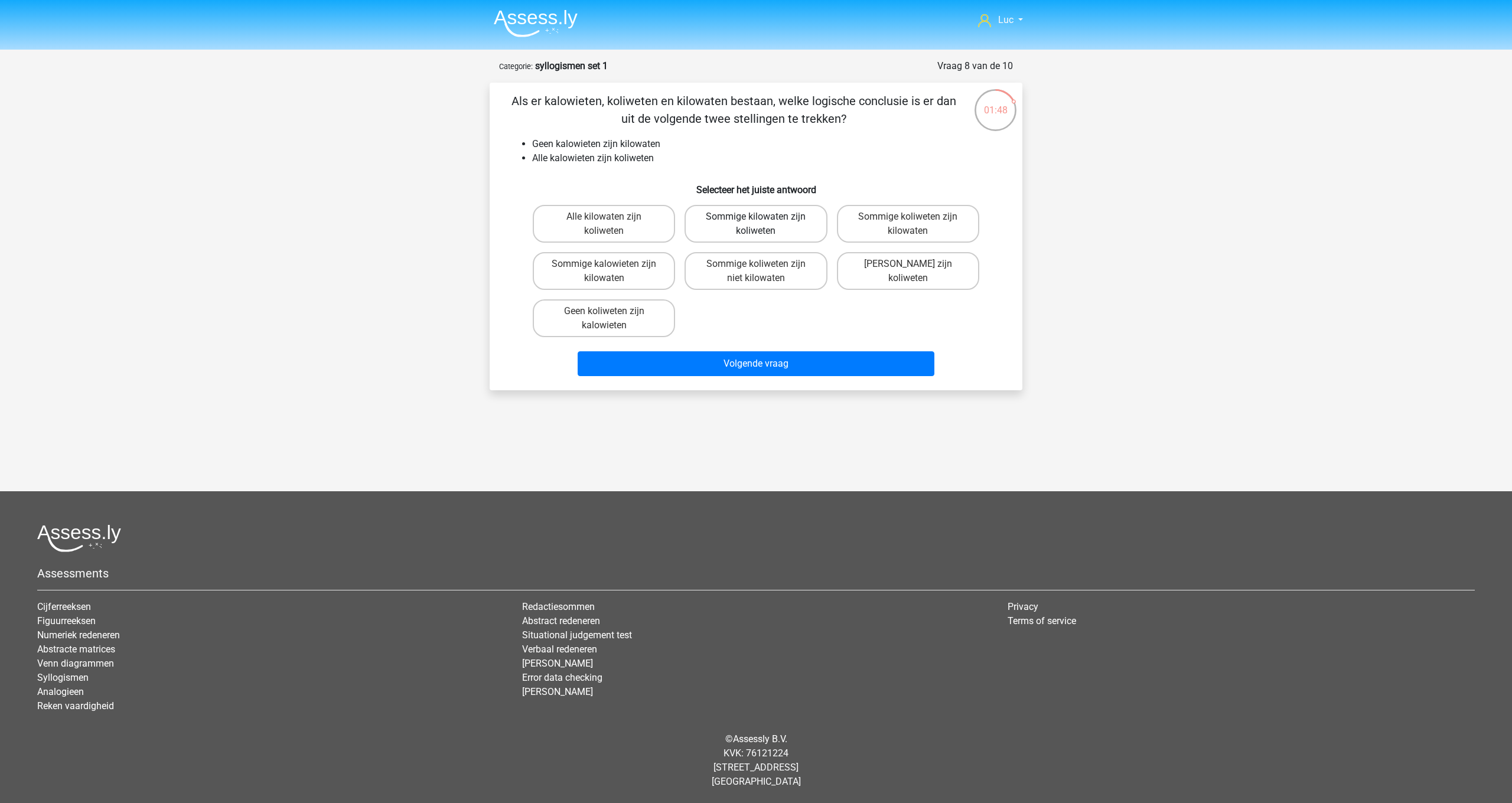
click at [738, 234] on label "Sommige kilowaten zijn koliweten" at bounding box center [755, 223] width 142 height 37
click at [756, 224] on input "Sommige kilowaten zijn koliweten" at bounding box center [759, 220] width 7 height 7
radio input "true"
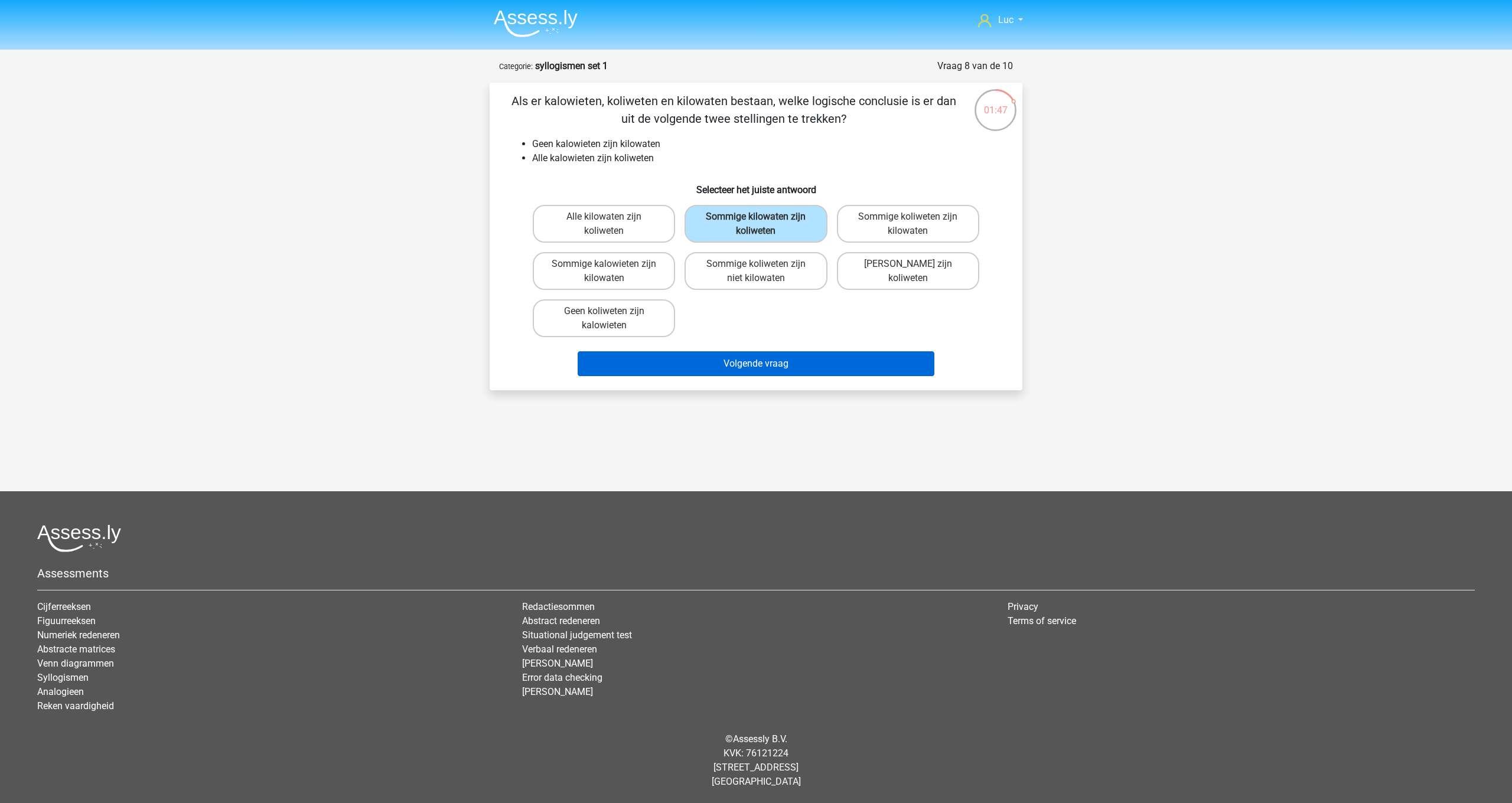
click at [776, 364] on button "Volgende vraag" at bounding box center [756, 364] width 358 height 25
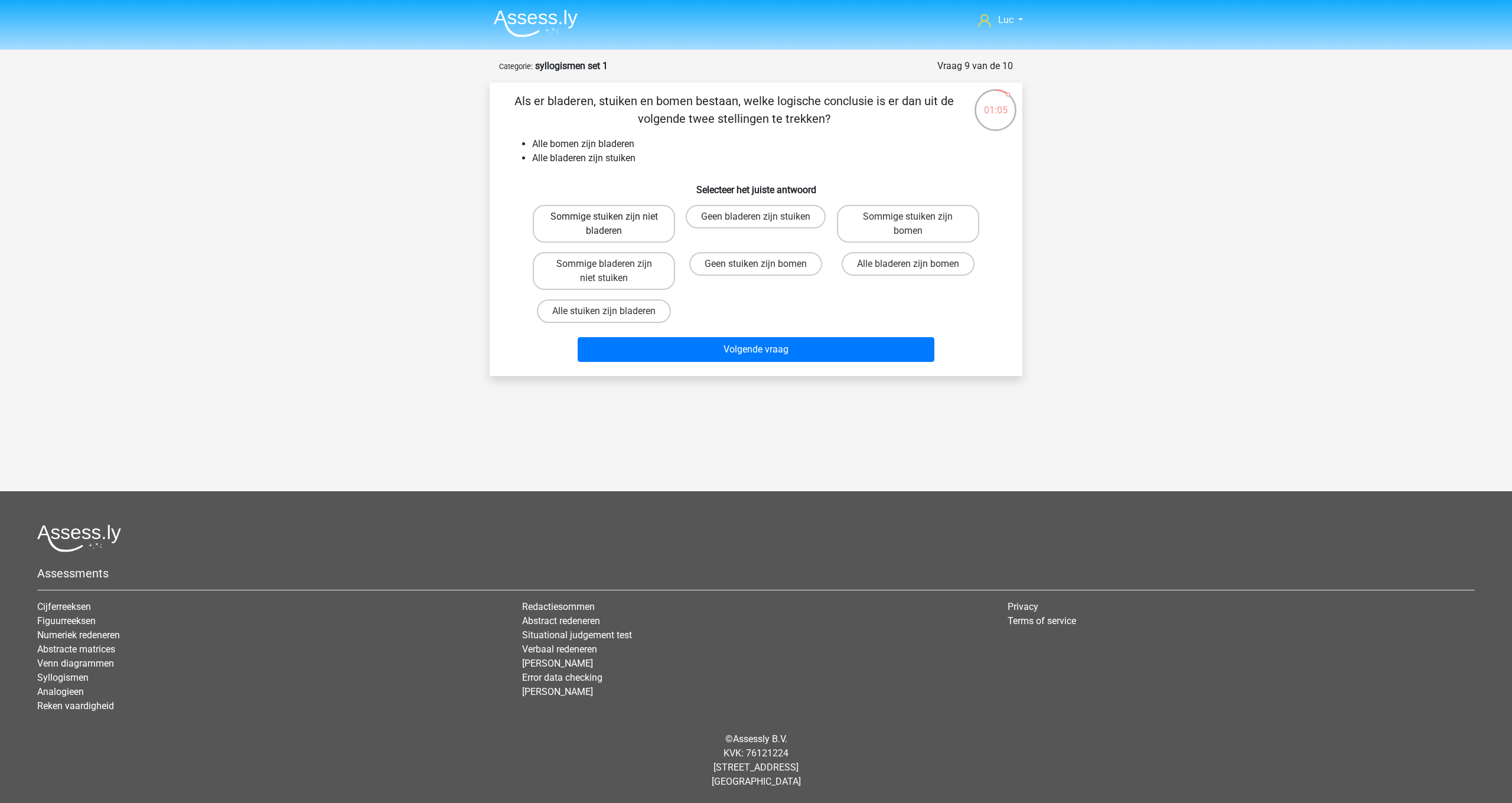
click at [625, 229] on label "Sommige stuiken zijn niet bladeren" at bounding box center [603, 223] width 142 height 37
click at [612, 224] on input "Sommige stuiken zijn niet bladeren" at bounding box center [608, 220] width 7 height 7
radio input "true"
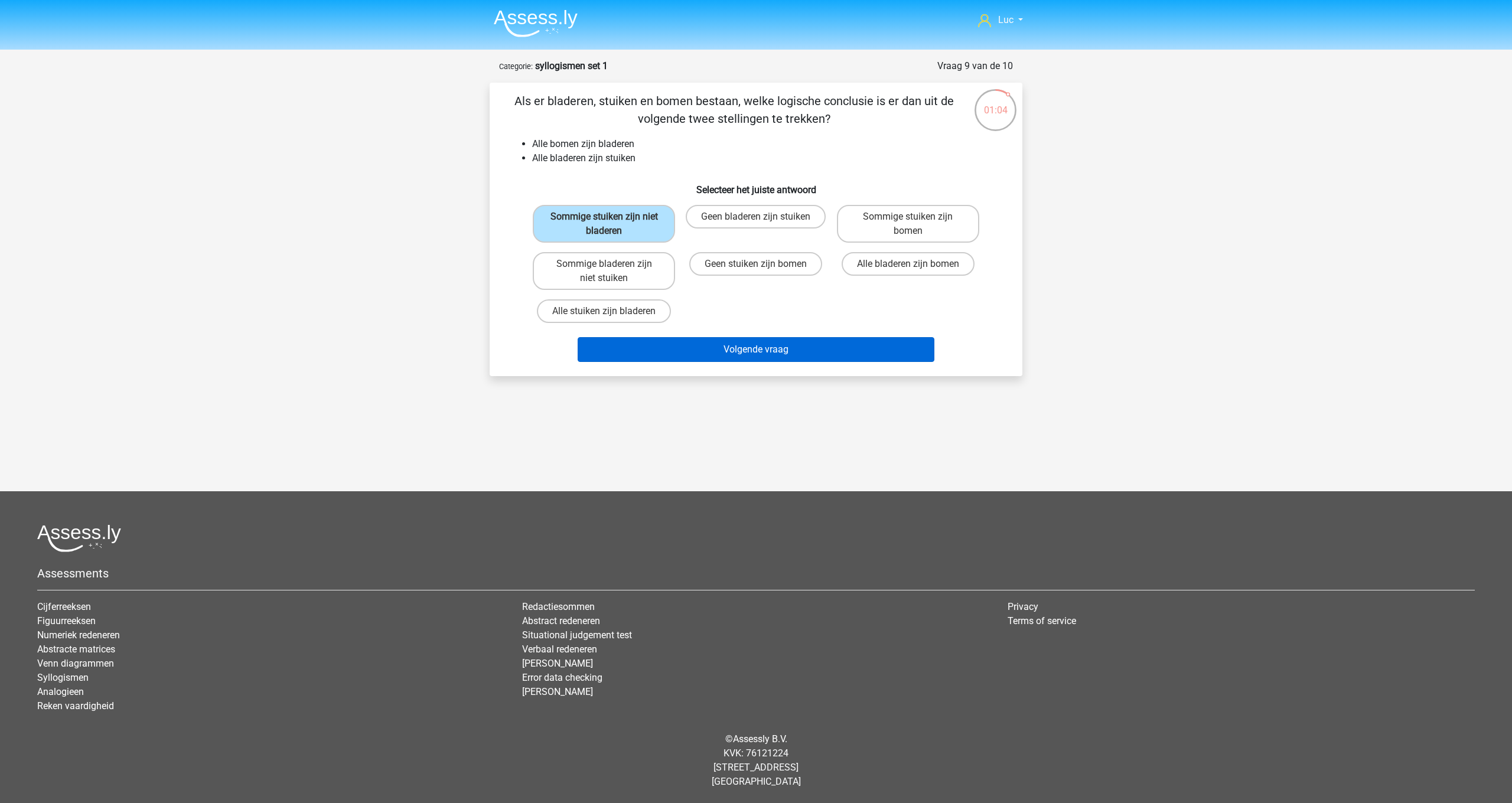
click at [735, 349] on button "Volgende vraag" at bounding box center [756, 349] width 358 height 25
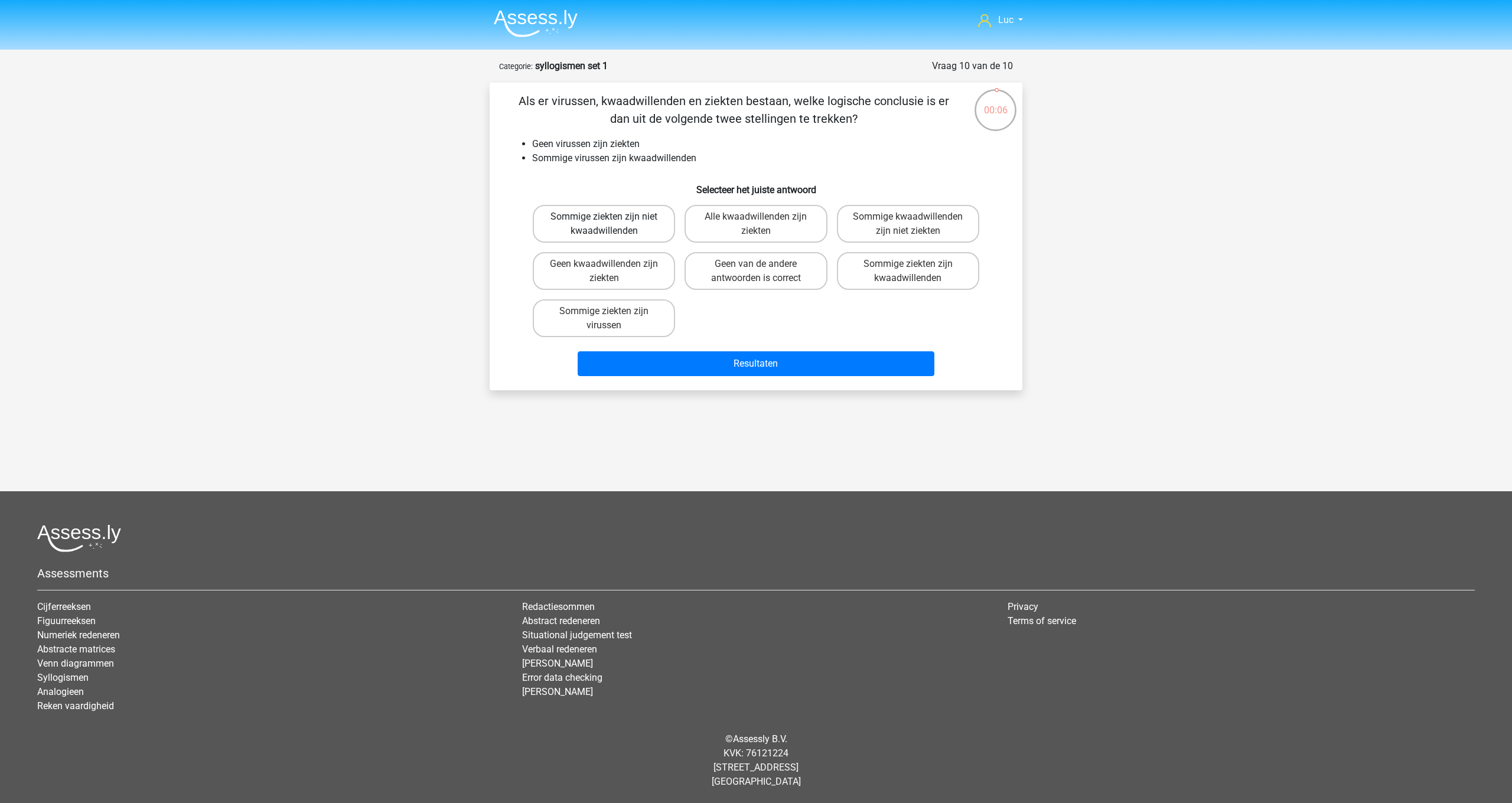
click at [646, 229] on label "Sommige ziekten zijn niet kwaadwillenden" at bounding box center [603, 223] width 142 height 37
click at [612, 224] on input "Sommige ziekten zijn niet kwaadwillenden" at bounding box center [608, 220] width 7 height 7
radio input "true"
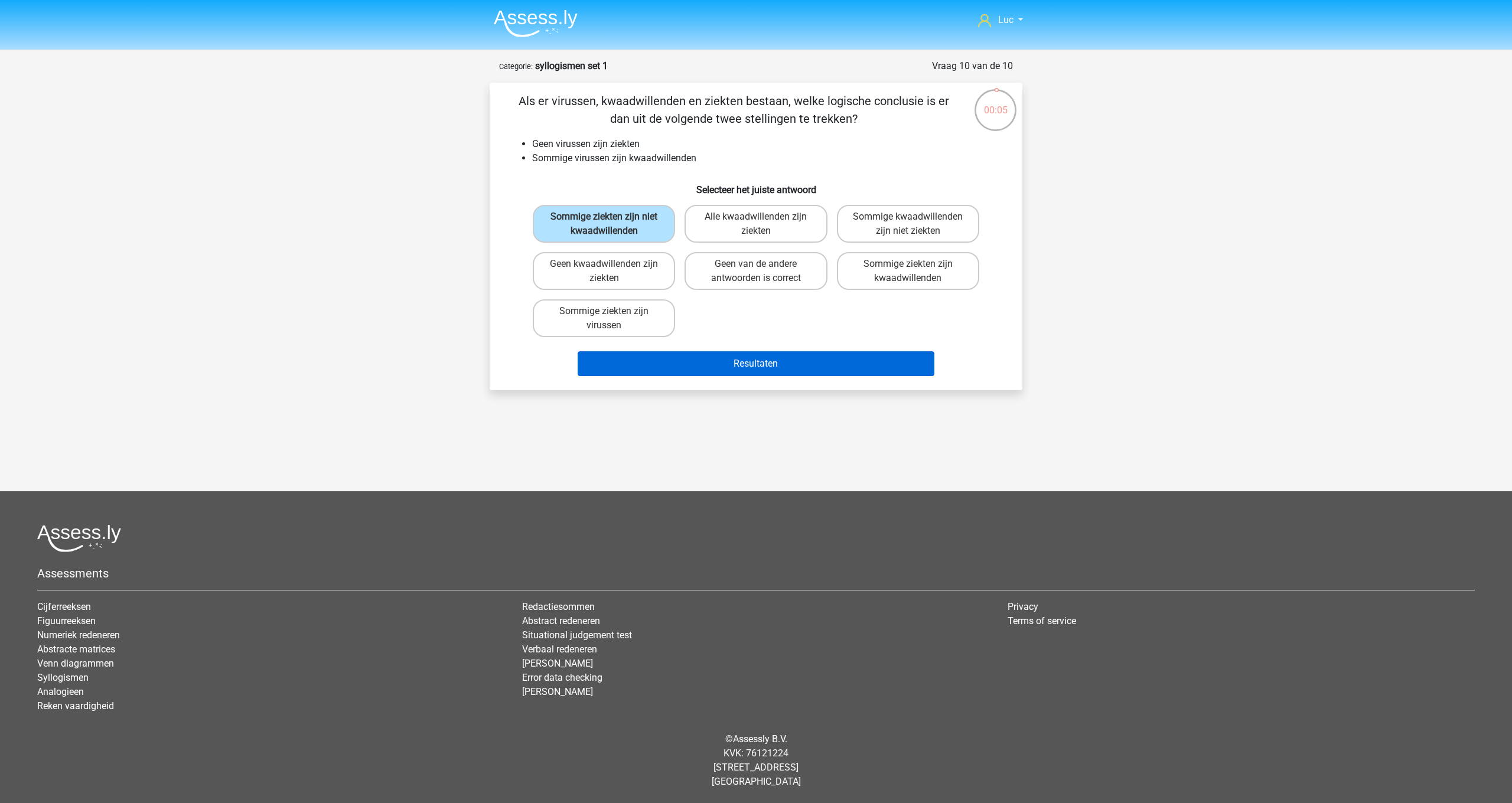
click at [761, 368] on button "Resultaten" at bounding box center [756, 364] width 358 height 25
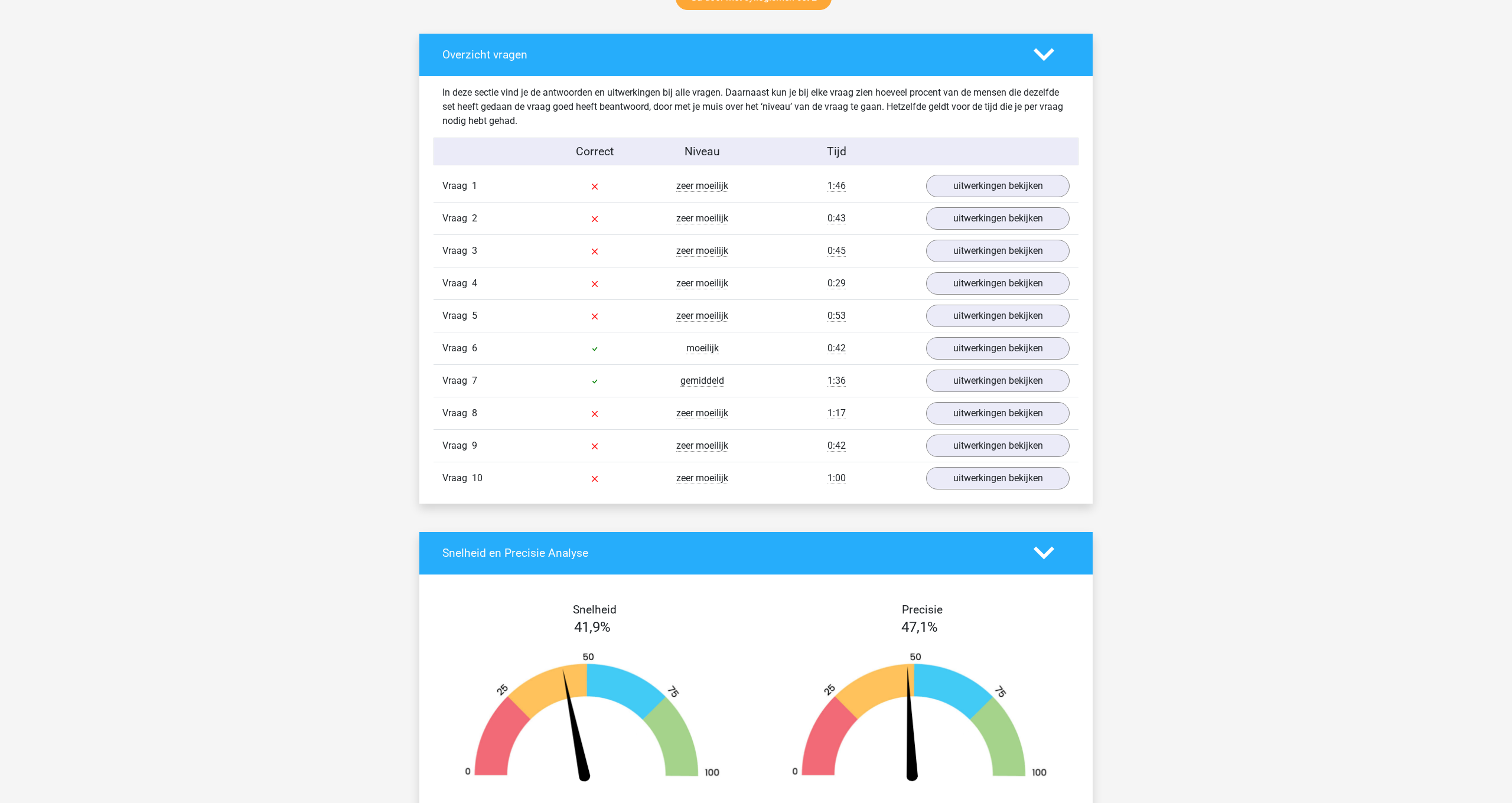
scroll to position [648, 0]
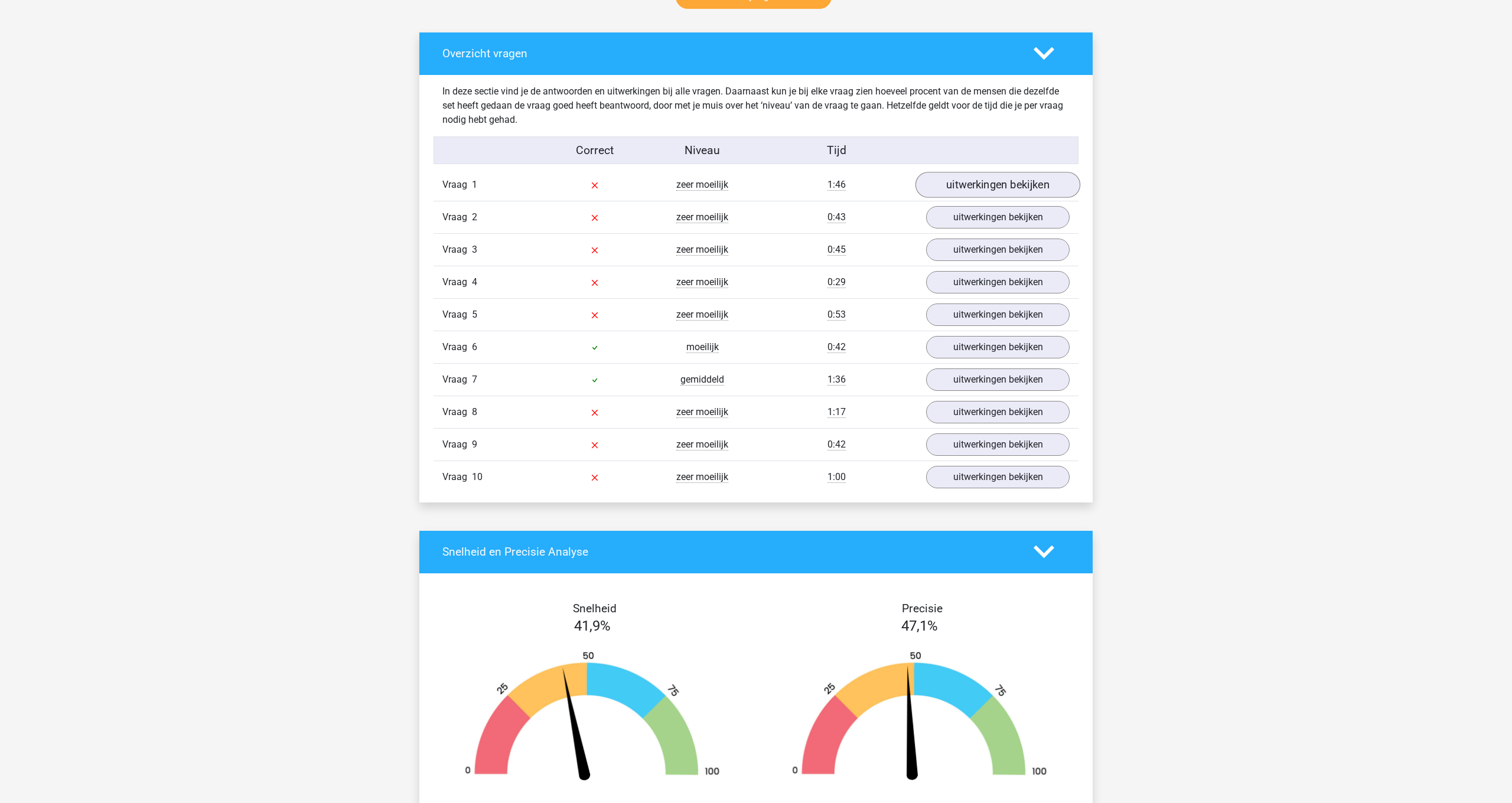
click at [1034, 186] on link "uitwerkingen bekijken" at bounding box center [998, 185] width 165 height 26
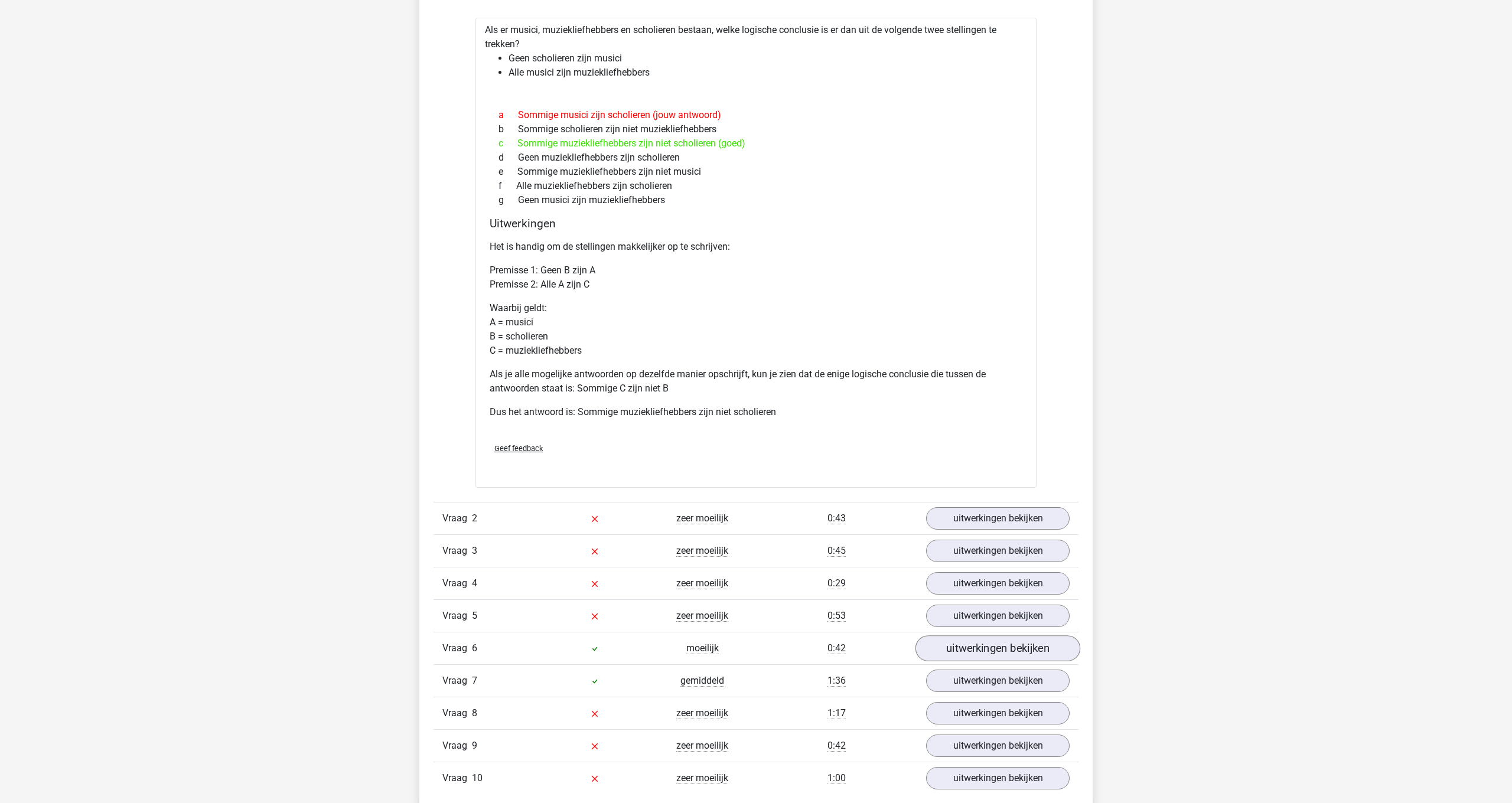
scroll to position [847, 0]
click at [1042, 522] on link "uitwerkingen bekijken" at bounding box center [998, 517] width 165 height 26
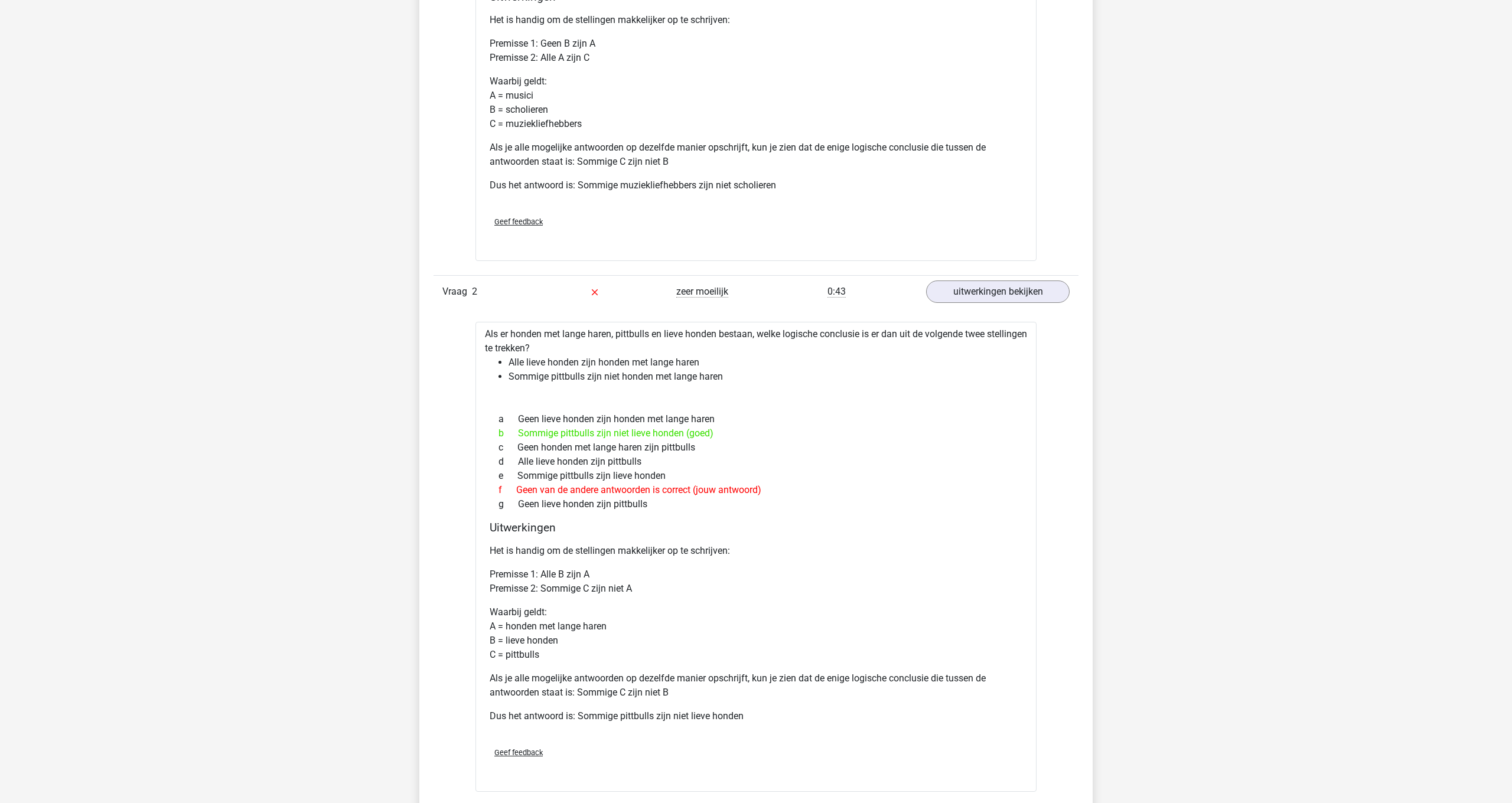
scroll to position [1073, 0]
click at [998, 280] on link "uitwerkingen bekijken" at bounding box center [998, 291] width 165 height 26
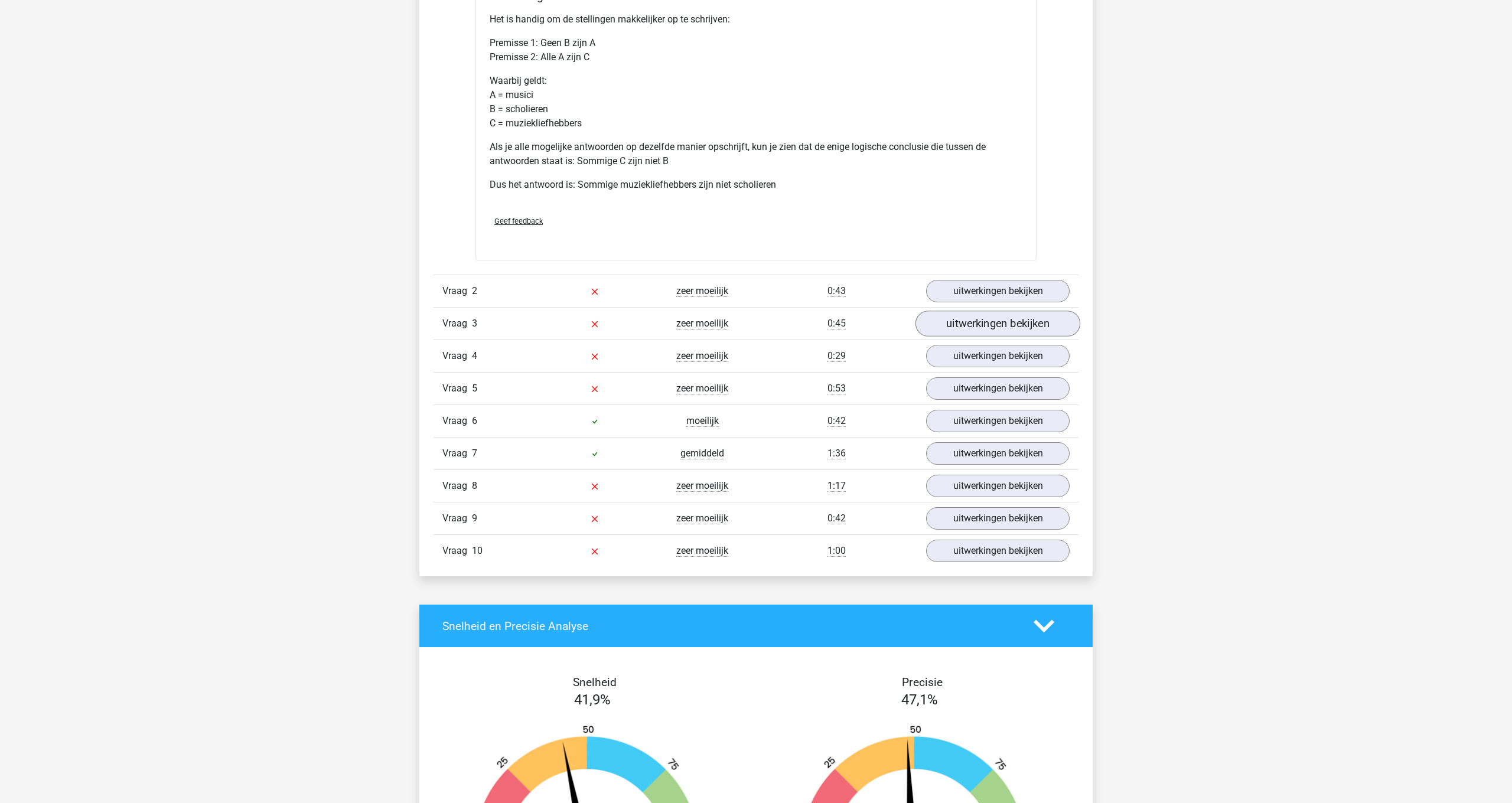
click at [998, 322] on link "uitwerkingen bekijken" at bounding box center [998, 324] width 165 height 26
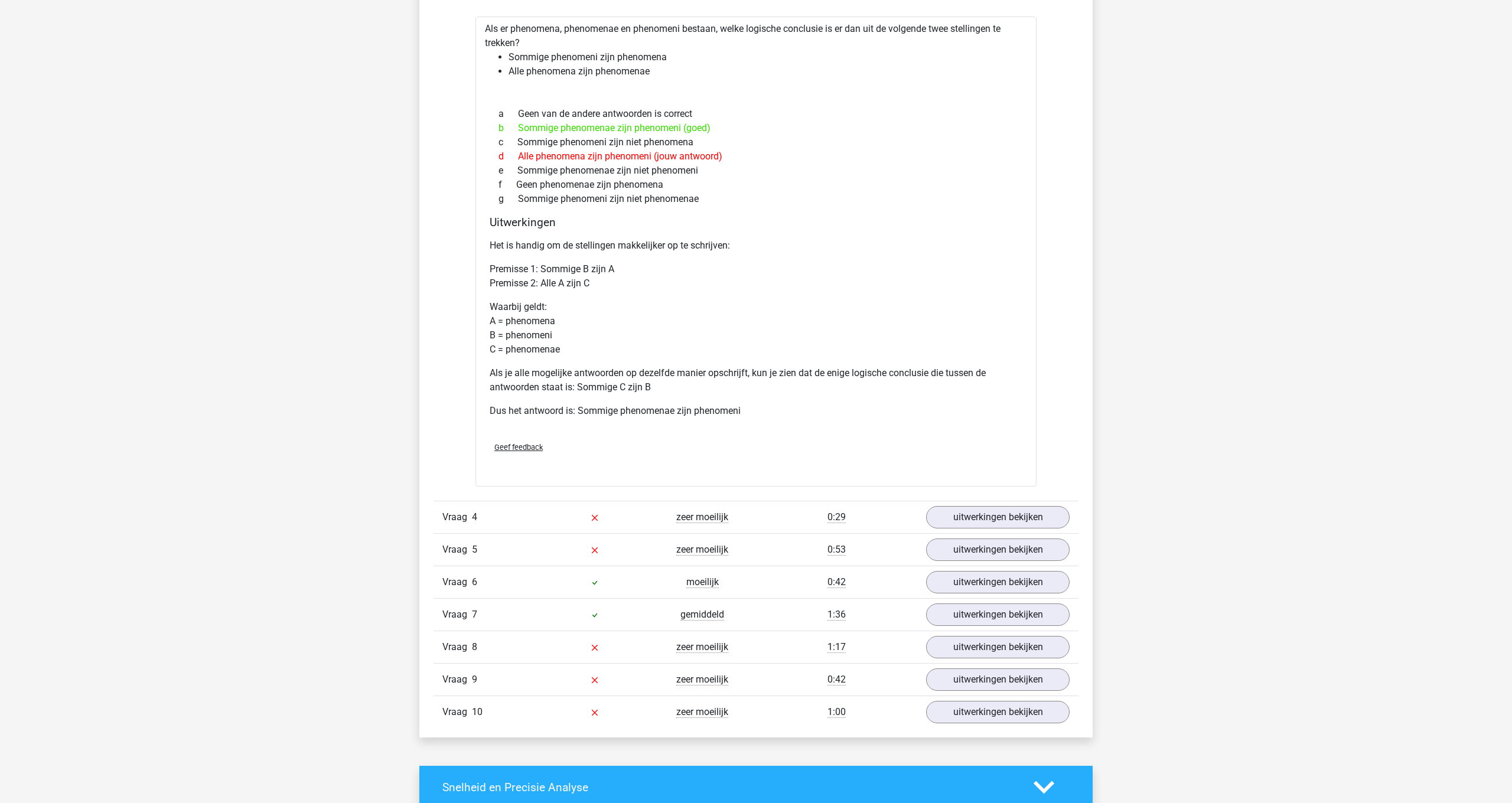
scroll to position [1438, 0]
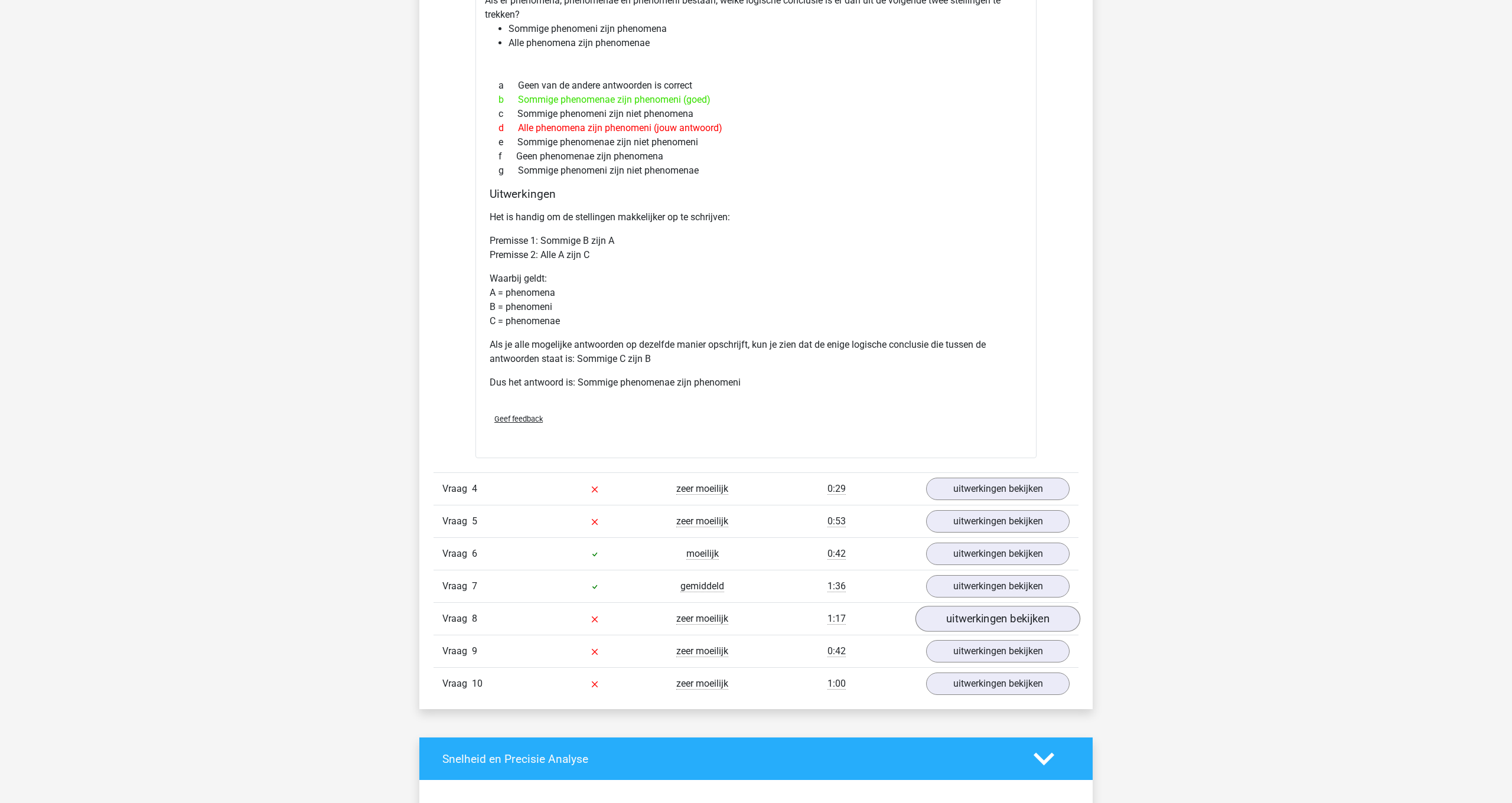
click at [993, 623] on link "uitwerkingen bekijken" at bounding box center [998, 619] width 165 height 26
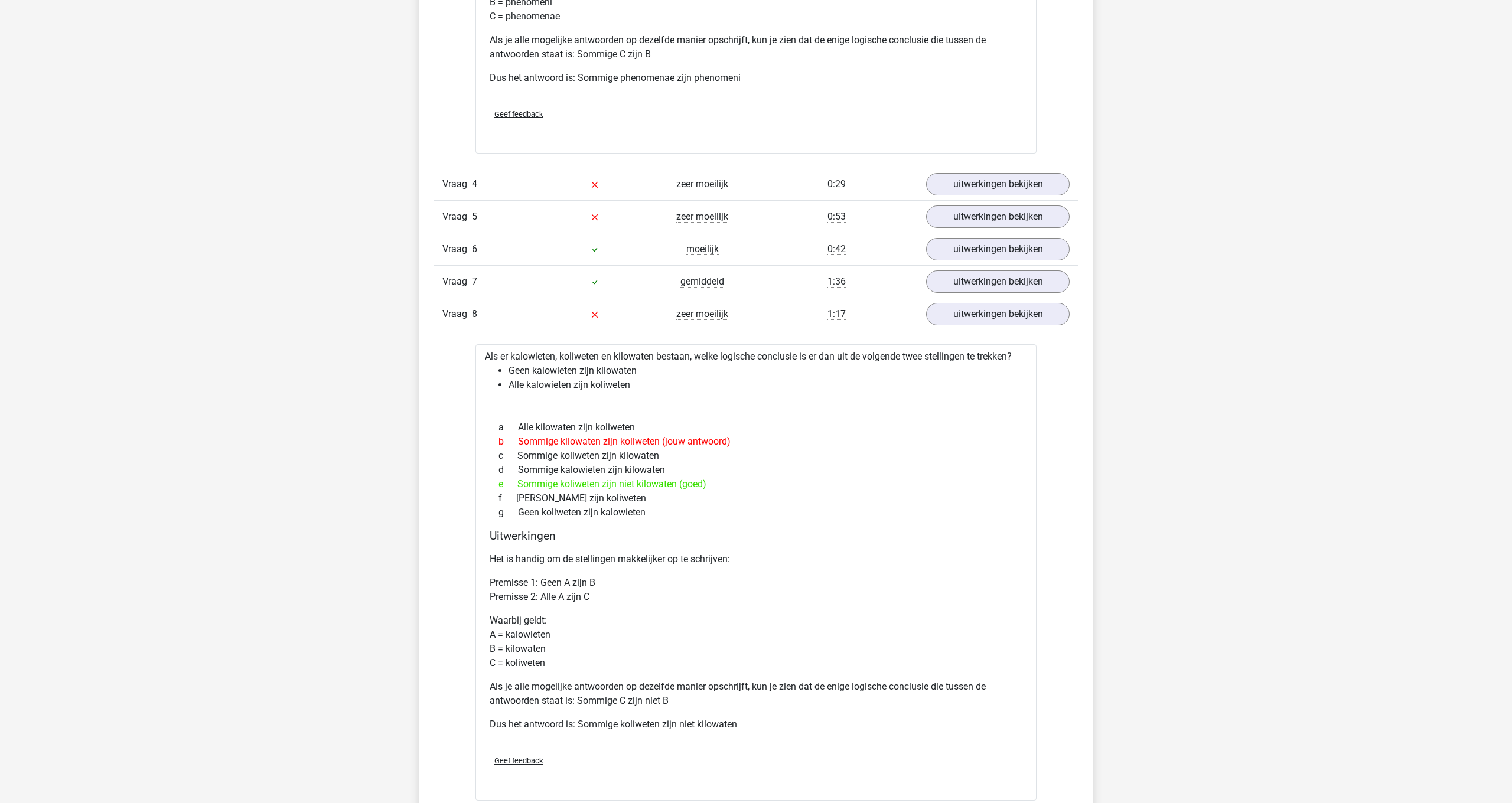
scroll to position [1744, 0]
